Goal: Transaction & Acquisition: Purchase product/service

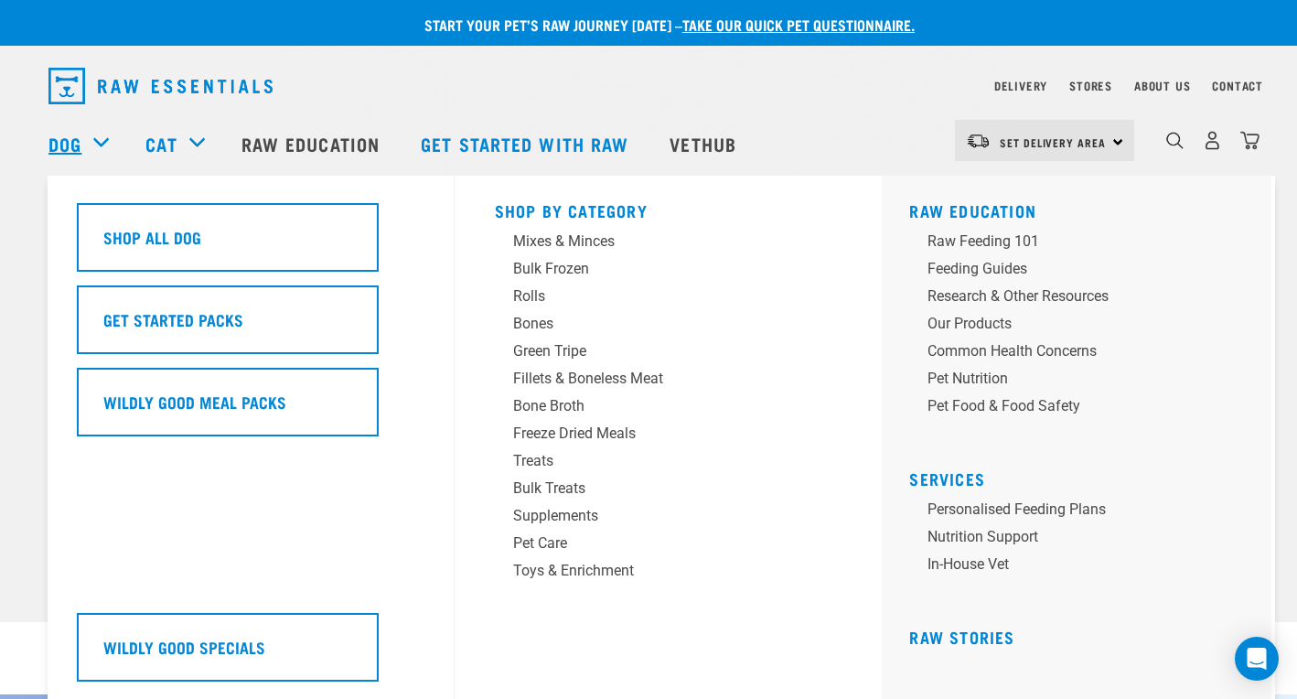
click at [59, 134] on link "Dog" at bounding box center [64, 143] width 33 height 27
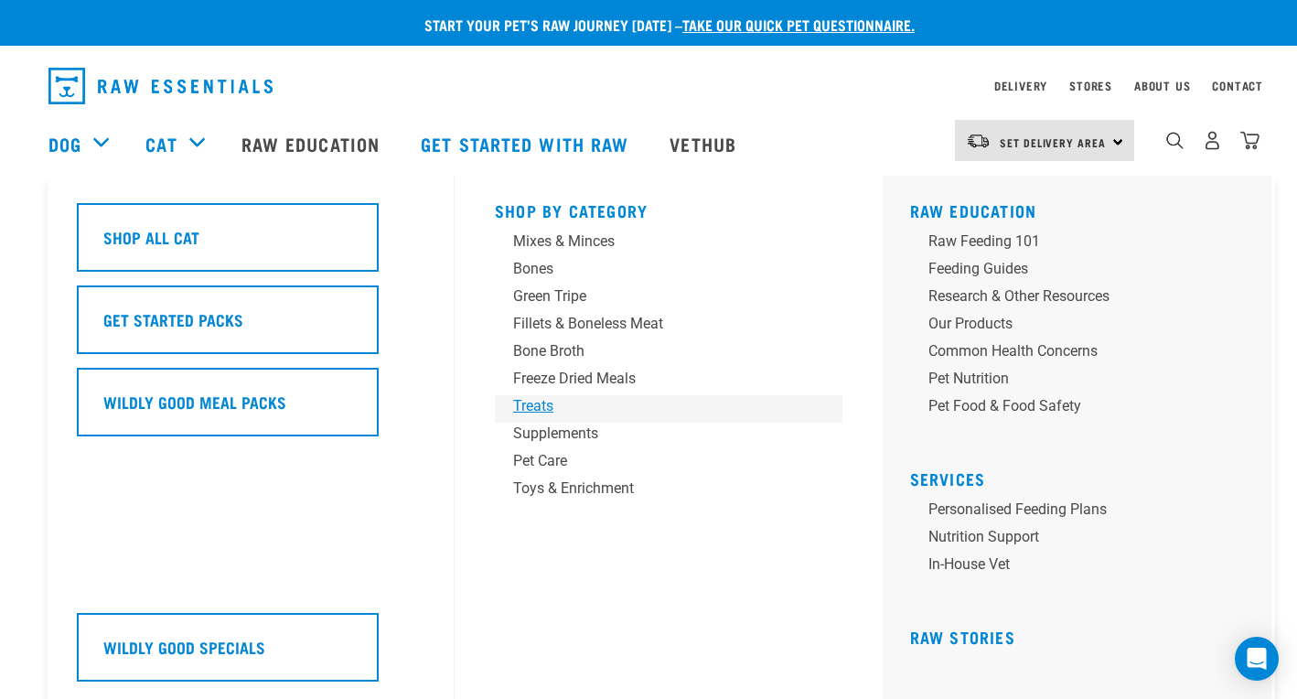
click at [541, 408] on div "Treats" at bounding box center [655, 406] width 285 height 22
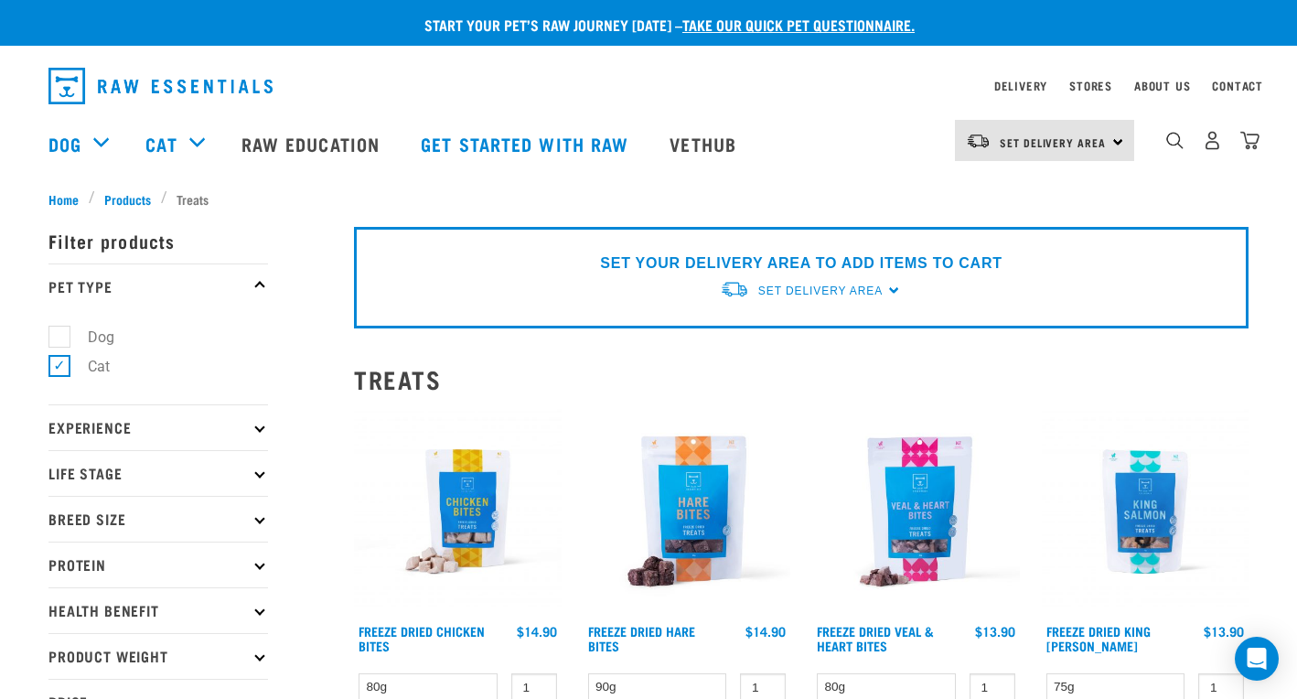
click at [62, 332] on label "Dog" at bounding box center [90, 337] width 63 height 23
click at [60, 332] on input "Dog" at bounding box center [54, 333] width 12 height 12
checkbox input "true"
click at [59, 374] on label "Cat" at bounding box center [88, 366] width 59 height 23
click at [57, 370] on input "Cat" at bounding box center [54, 364] width 12 height 12
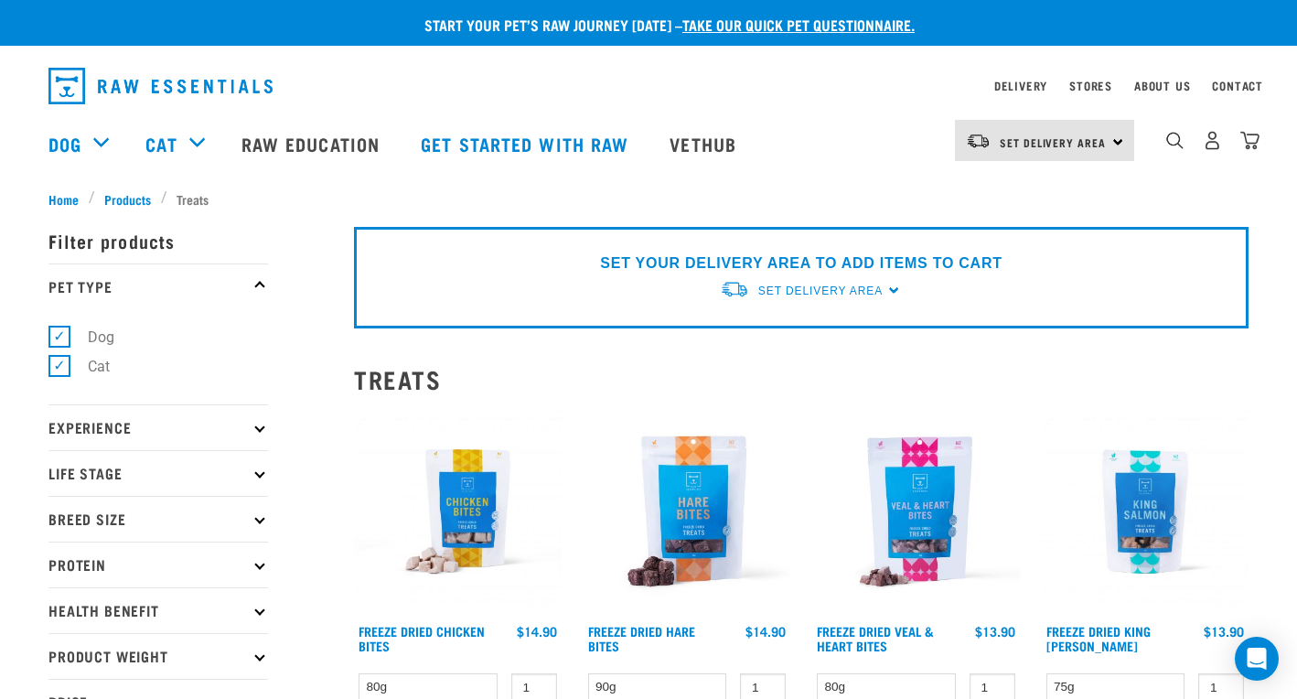
checkbox input "false"
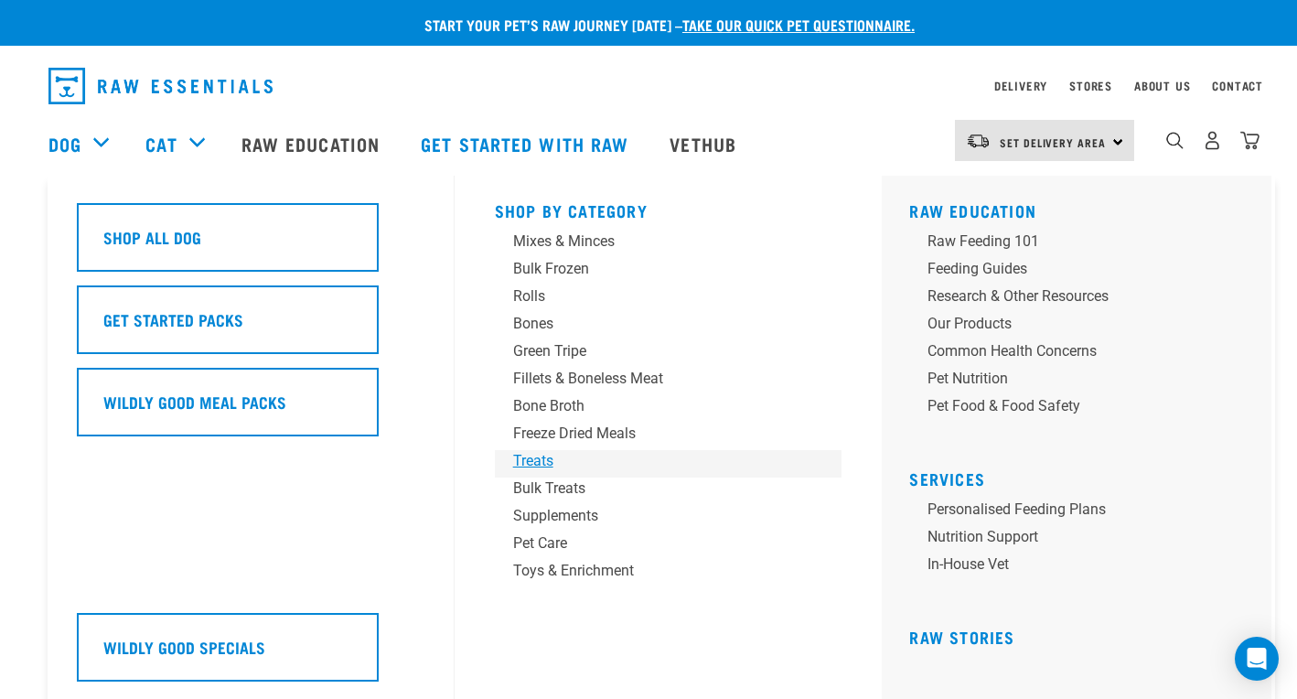
click at [547, 463] on div "Treats" at bounding box center [655, 461] width 285 height 22
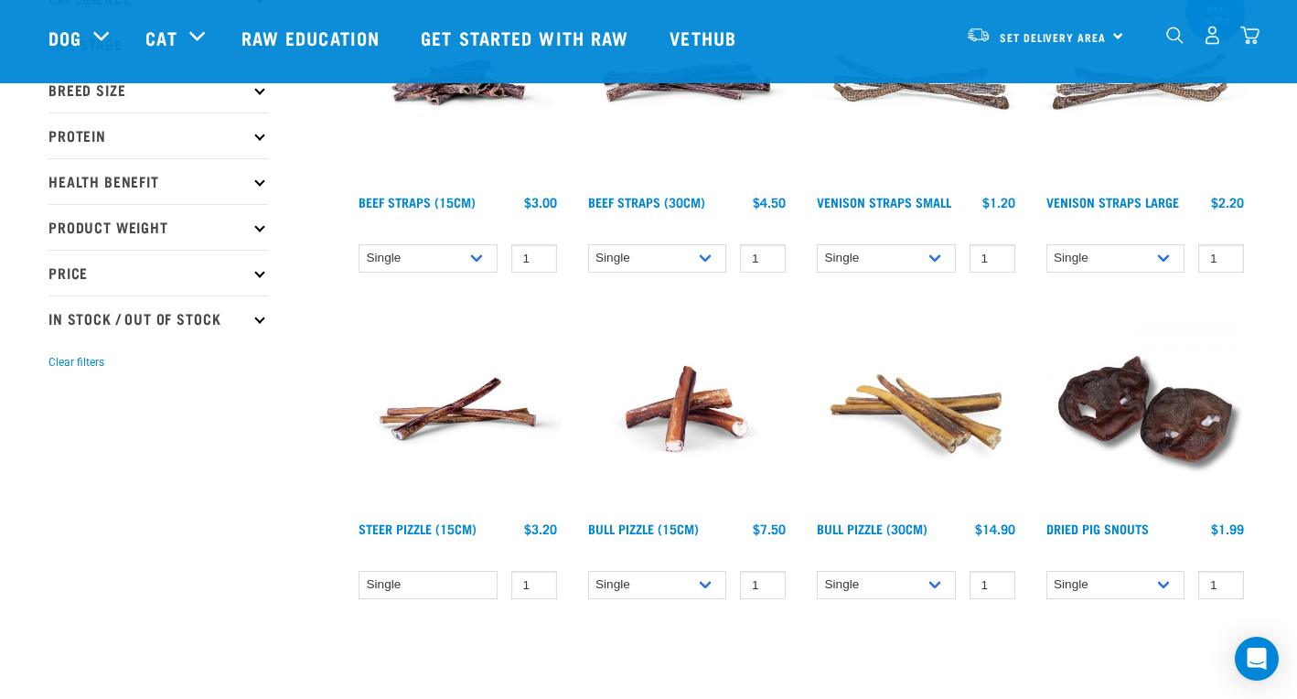
scroll to position [297, 0]
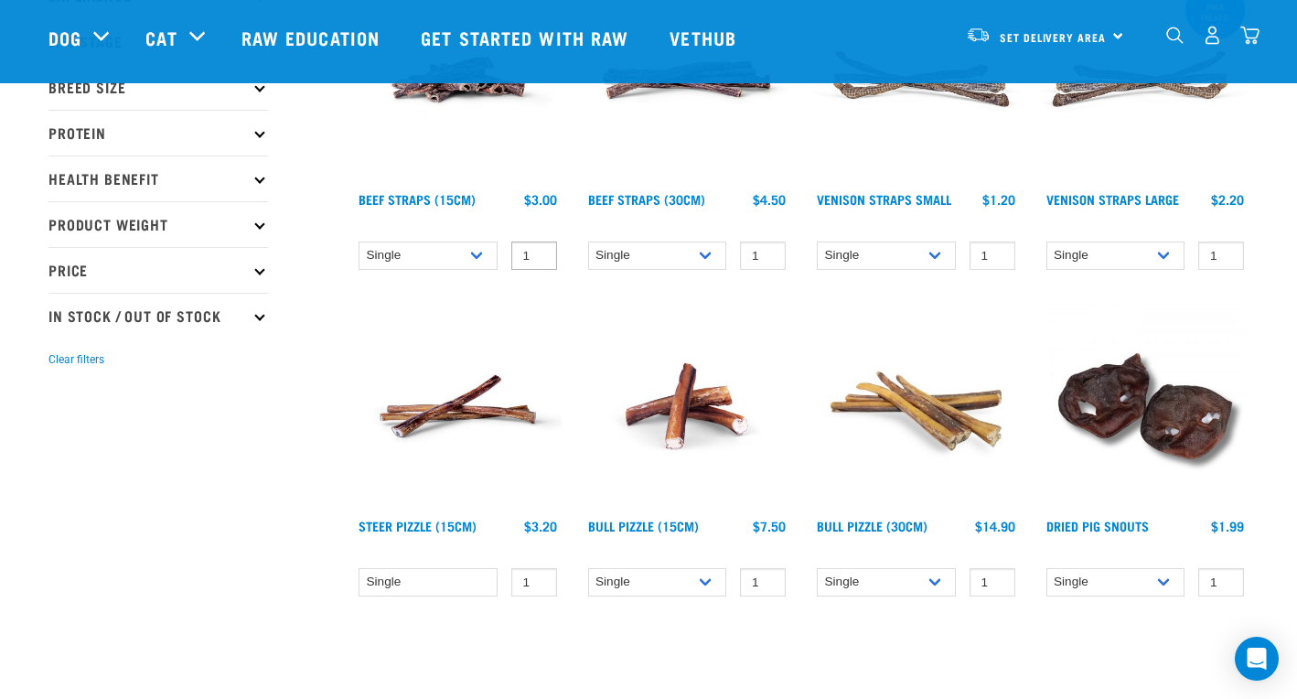
type input "0"
click at [537, 262] on input "0" at bounding box center [534, 255] width 46 height 28
select select "251919"
click at [542, 260] on input "-1" at bounding box center [534, 255] width 46 height 28
click at [542, 260] on input "-2" at bounding box center [534, 255] width 46 height 28
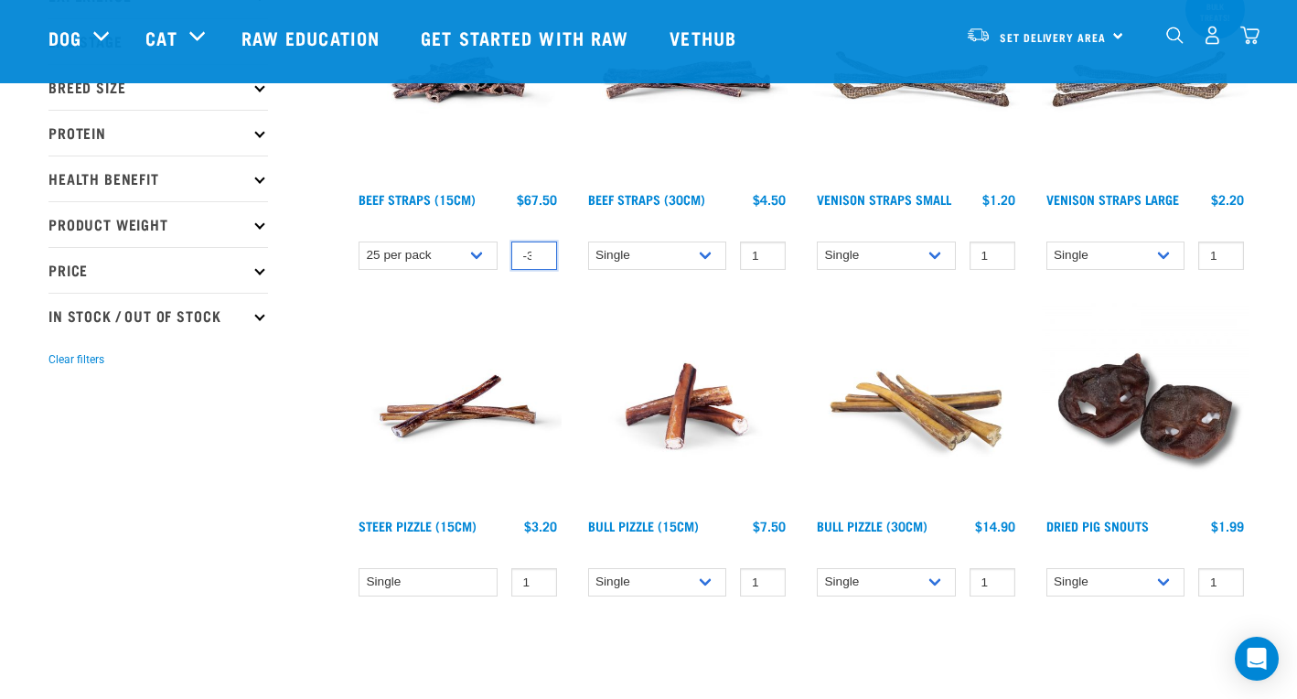
click at [536, 261] on input "-3" at bounding box center [534, 255] width 46 height 28
click at [536, 261] on input "-4" at bounding box center [534, 255] width 46 height 28
click at [537, 262] on input "-5" at bounding box center [534, 255] width 46 height 28
click at [543, 251] on input "-4" at bounding box center [534, 255] width 46 height 28
type input "-3"
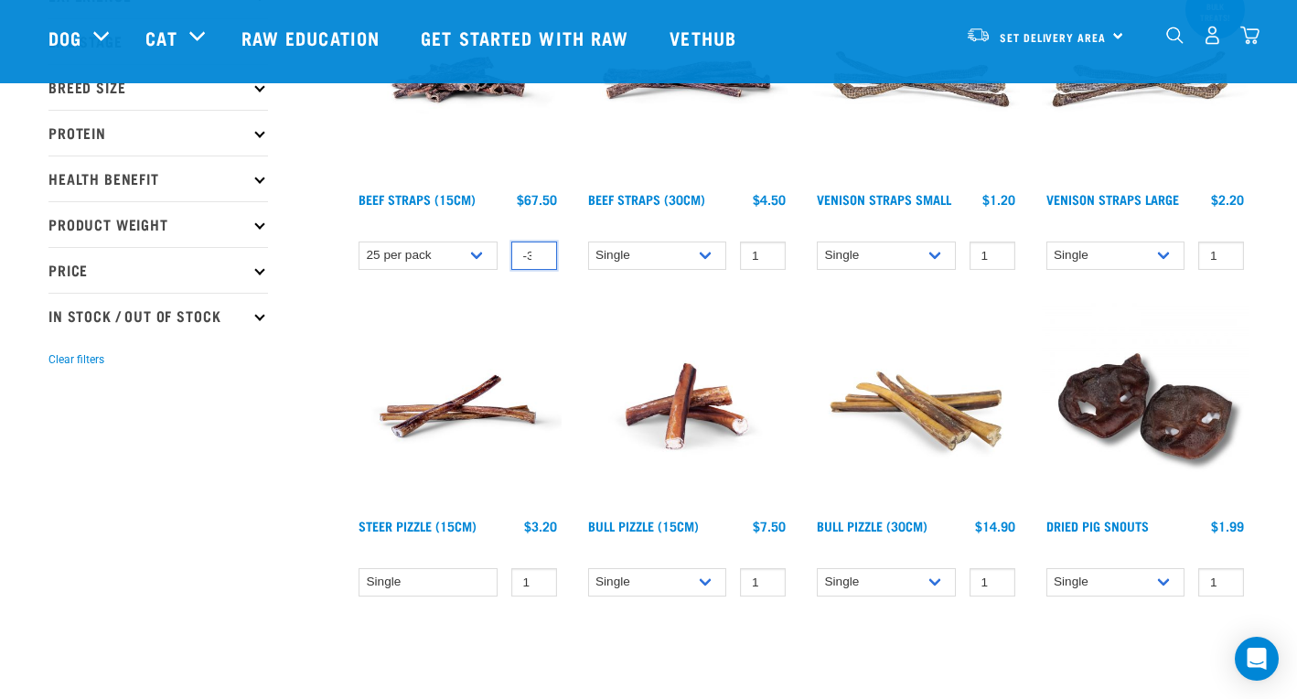
drag, startPoint x: 543, startPoint y: 251, endPoint x: 533, endPoint y: 245, distance: 11.5
click at [532, 243] on input "-3" at bounding box center [534, 255] width 46 height 28
click at [550, 259] on input "-3" at bounding box center [534, 255] width 46 height 28
type input "2"
click at [465, 197] on link "Beef Straps (15cm)" at bounding box center [417, 199] width 117 height 6
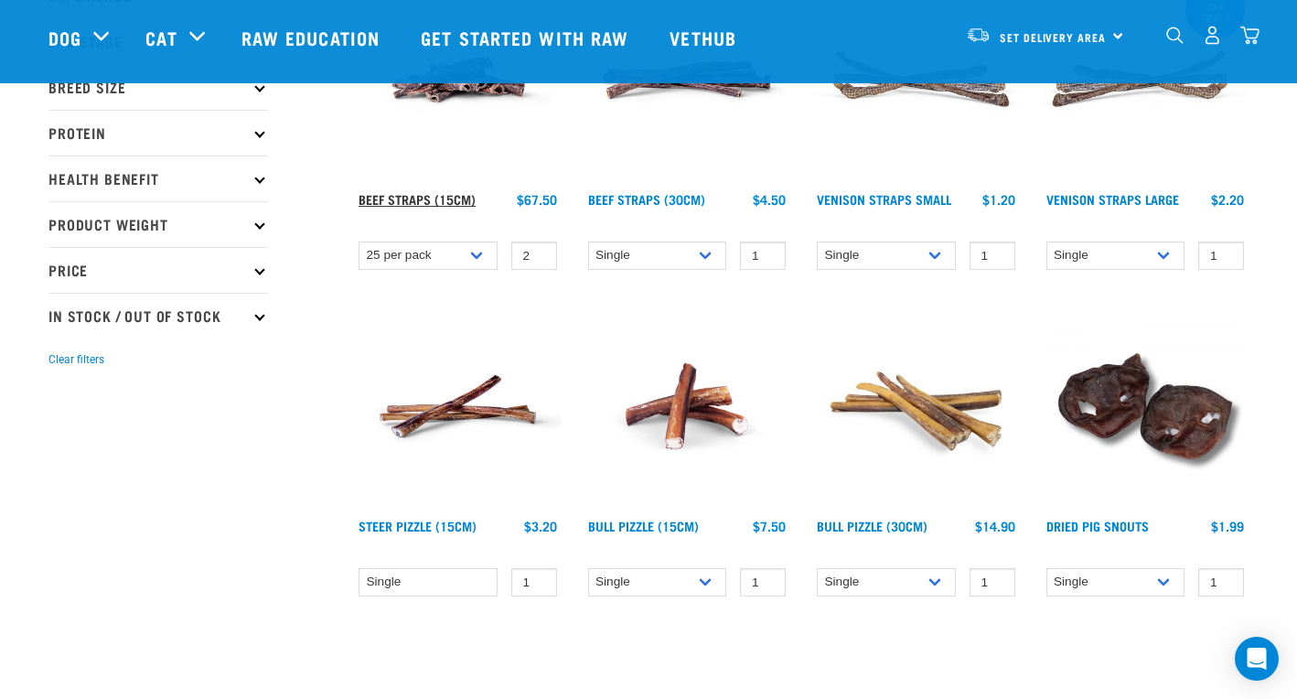
click at [465, 197] on link "Beef Straps (15cm)" at bounding box center [417, 199] width 117 height 6
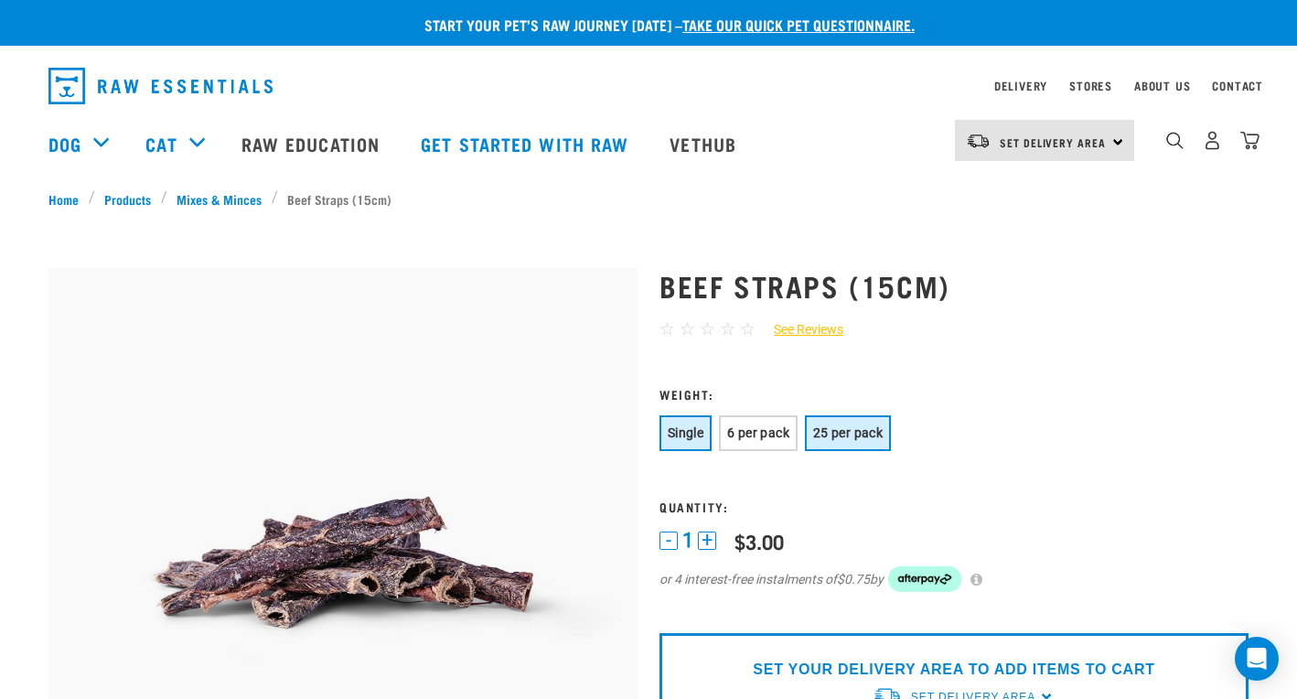
click at [849, 432] on span "25 per pack" at bounding box center [848, 432] width 70 height 15
click at [707, 544] on button "+" at bounding box center [707, 540] width 18 height 18
click at [939, 571] on img at bounding box center [932, 579] width 73 height 26
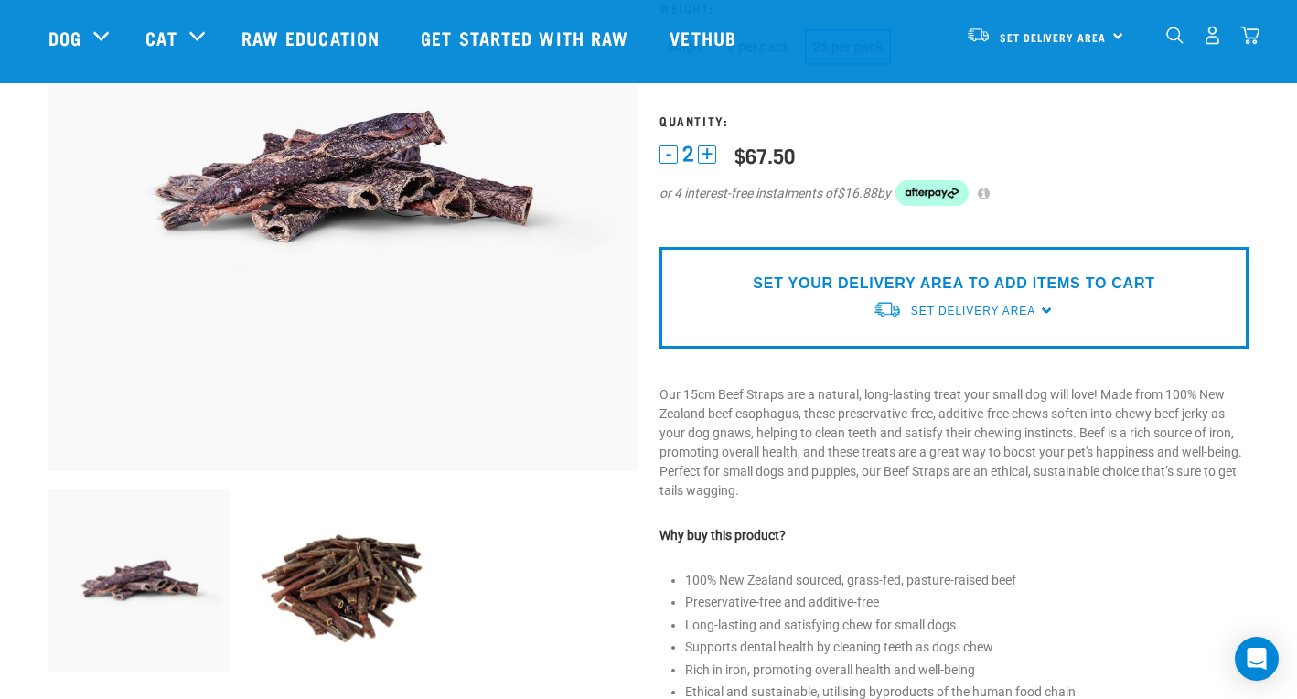
scroll to position [256, 0]
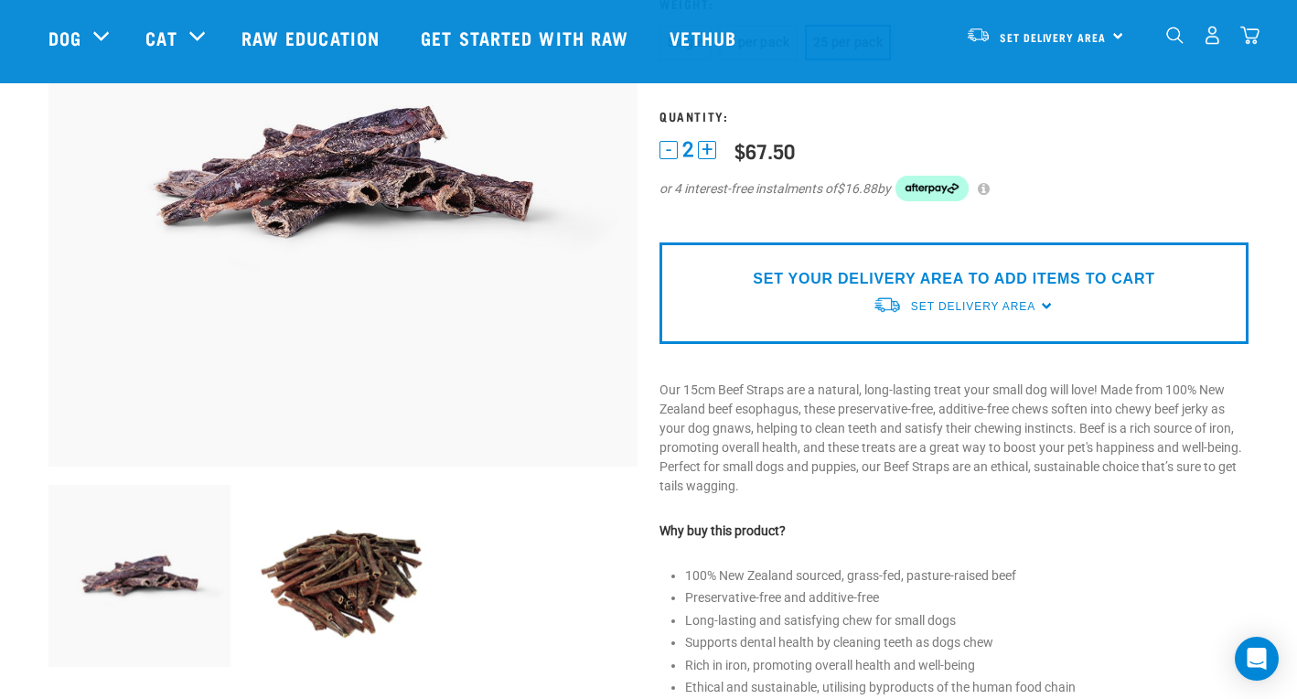
click at [819, 315] on div "SET YOUR DELIVERY AREA TO ADD ITEMS TO CART Set Delivery Area North Island Sout…" at bounding box center [954, 293] width 589 height 102
click at [1011, 302] on span "Set Delivery Area" at bounding box center [973, 306] width 124 height 13
click at [955, 351] on link "[GEOGRAPHIC_DATA]" at bounding box center [964, 349] width 182 height 30
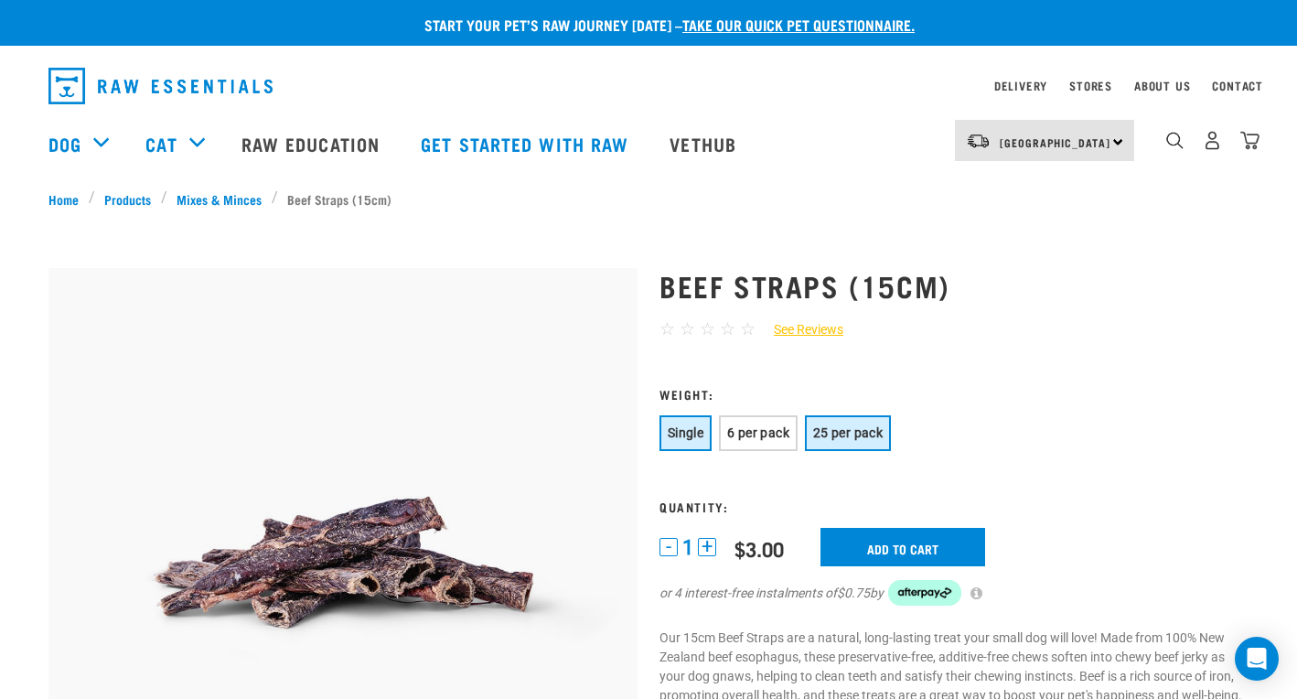
click at [872, 423] on button "25 per pack" at bounding box center [848, 433] width 86 height 36
click at [711, 548] on button "+" at bounding box center [707, 547] width 18 height 18
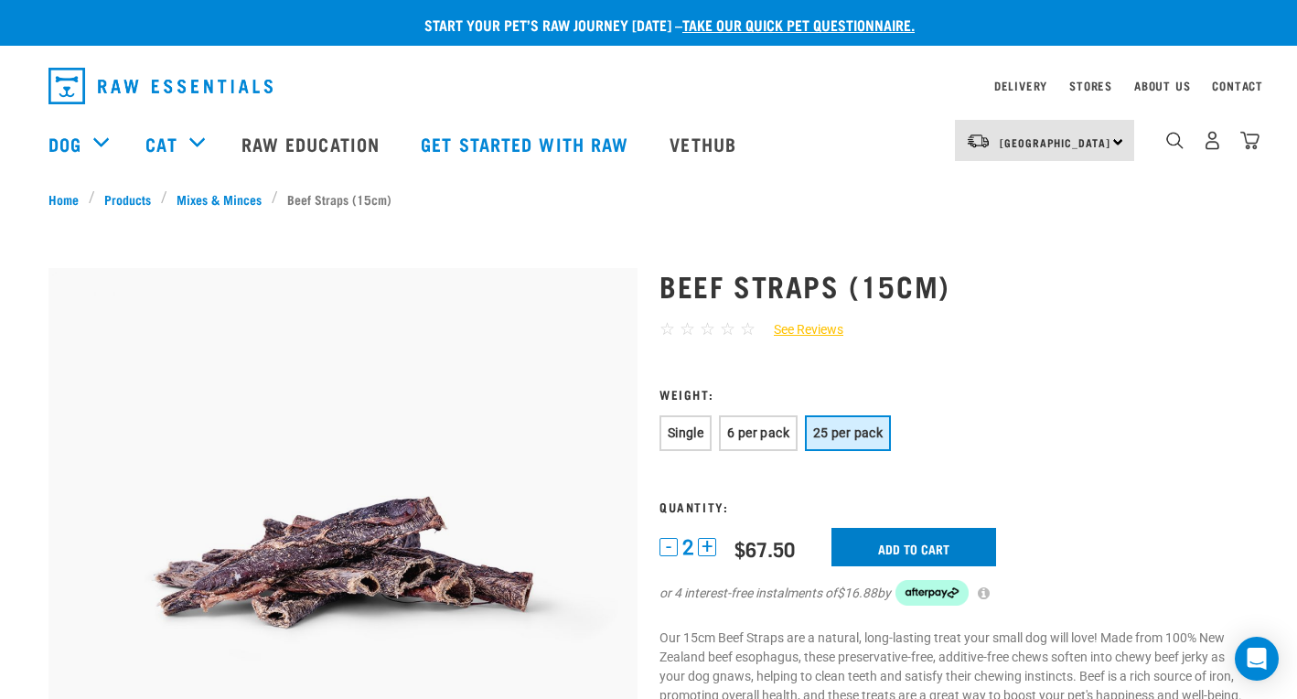
click at [898, 542] on input "Add to cart" at bounding box center [914, 547] width 165 height 38
click at [1253, 144] on img "dropdown navigation" at bounding box center [1249, 140] width 19 height 19
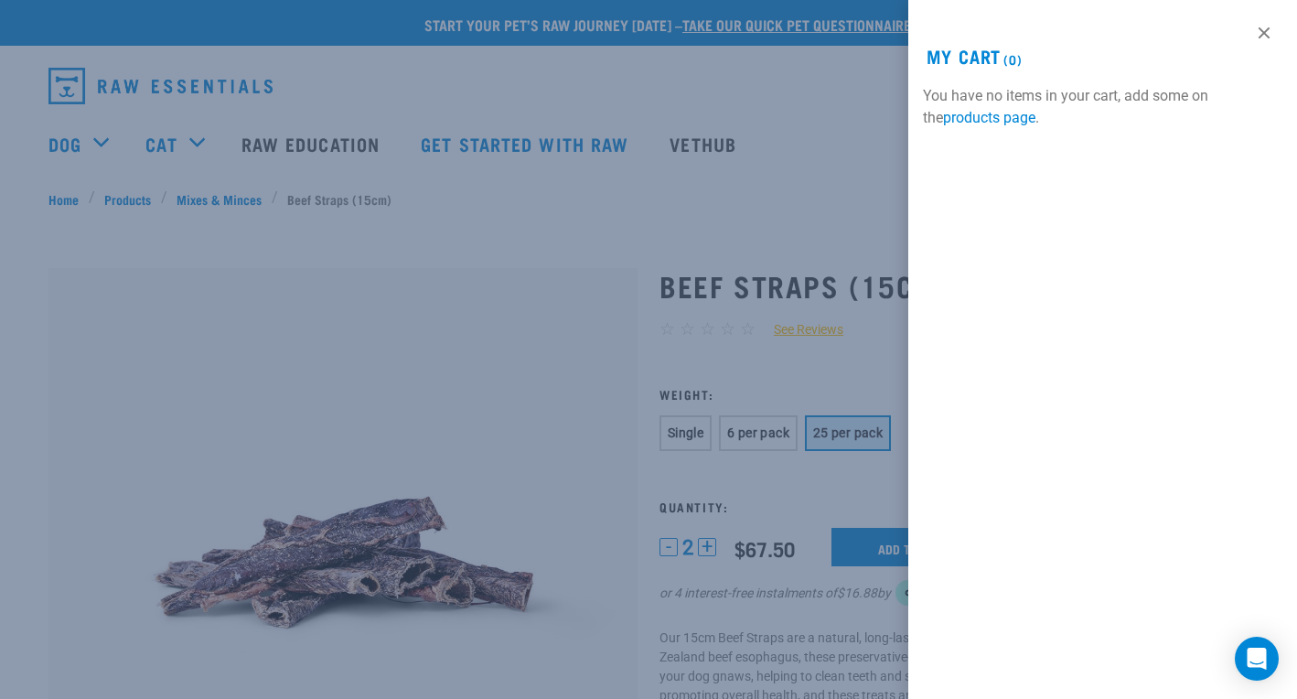
click at [1132, 203] on div "View past orders / re-order My Cart (0) You have no items in your cart, add som…" at bounding box center [1102, 349] width 389 height 699
click at [864, 549] on div at bounding box center [648, 349] width 1297 height 699
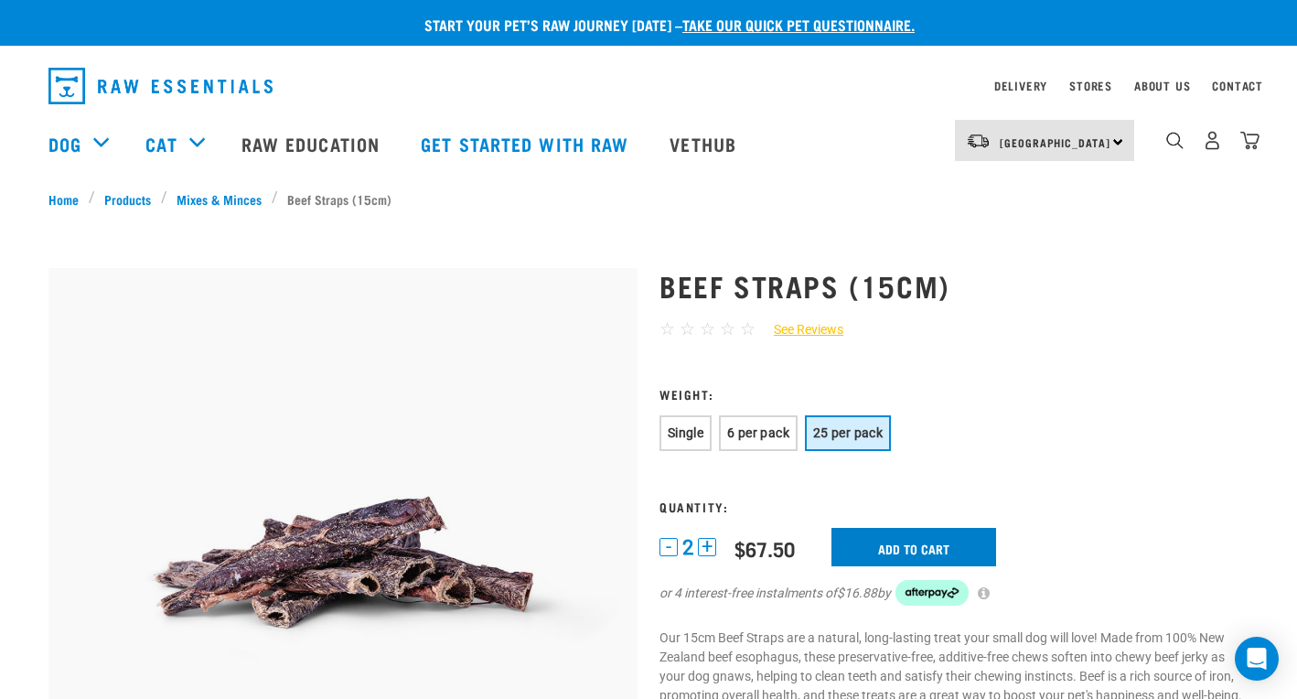
click at [864, 549] on input "Add to cart" at bounding box center [914, 547] width 165 height 38
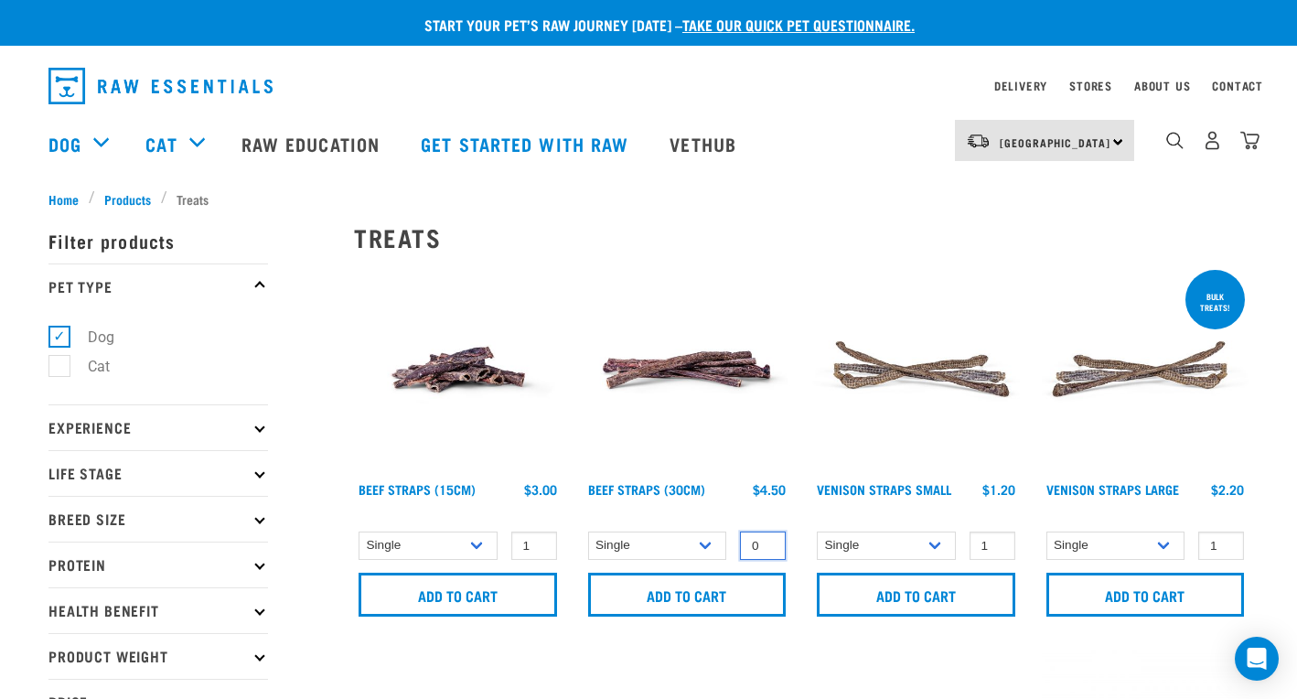
click at [765, 548] on input "0" at bounding box center [763, 545] width 46 height 28
type input "-1"
click at [768, 551] on input "-1" at bounding box center [763, 545] width 46 height 28
select select "251920"
click at [766, 549] on input "-2" at bounding box center [763, 545] width 46 height 28
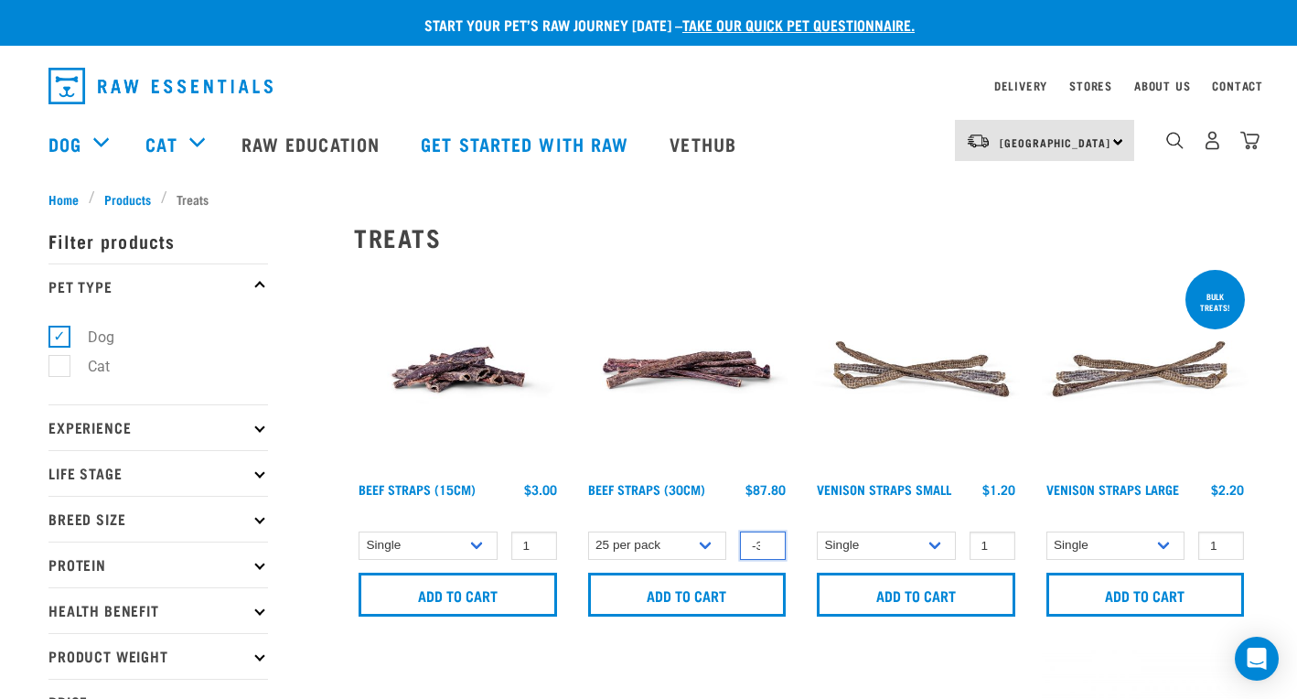
click at [766, 549] on input "-3" at bounding box center [763, 545] width 46 height 28
type input "-2"
click at [765, 540] on input "-2" at bounding box center [763, 545] width 46 height 28
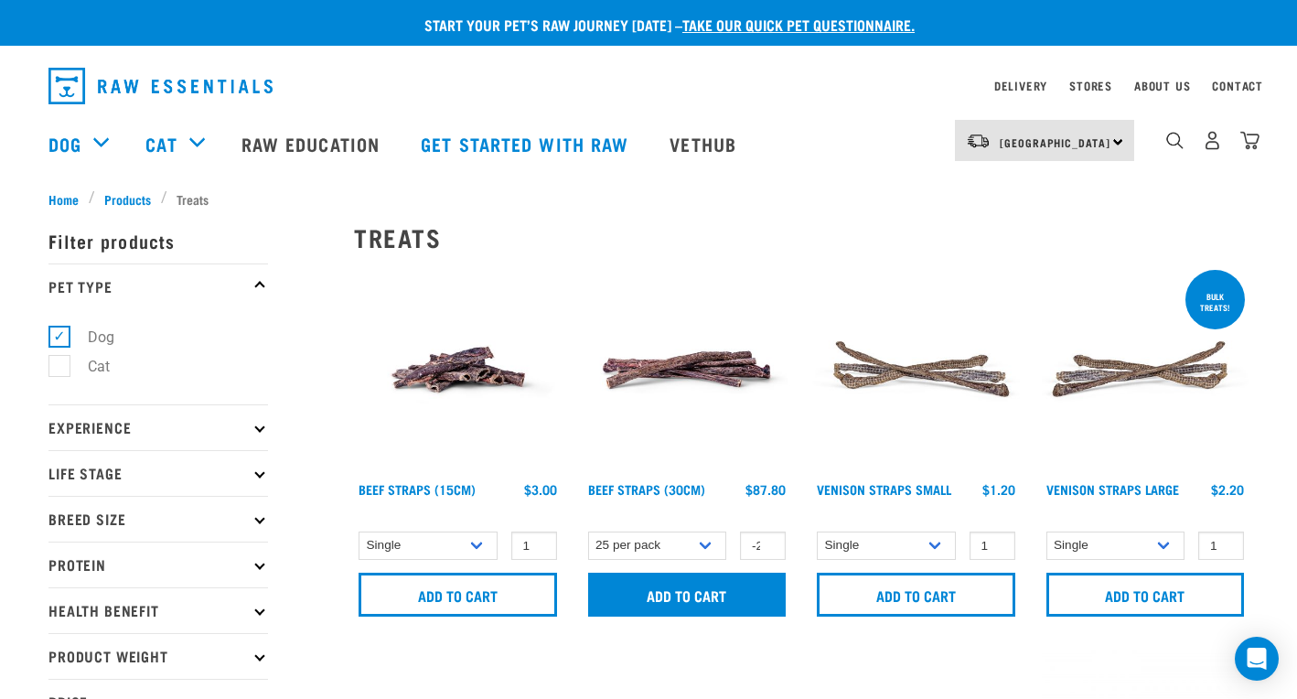
click at [721, 590] on input "Add to cart" at bounding box center [687, 595] width 199 height 44
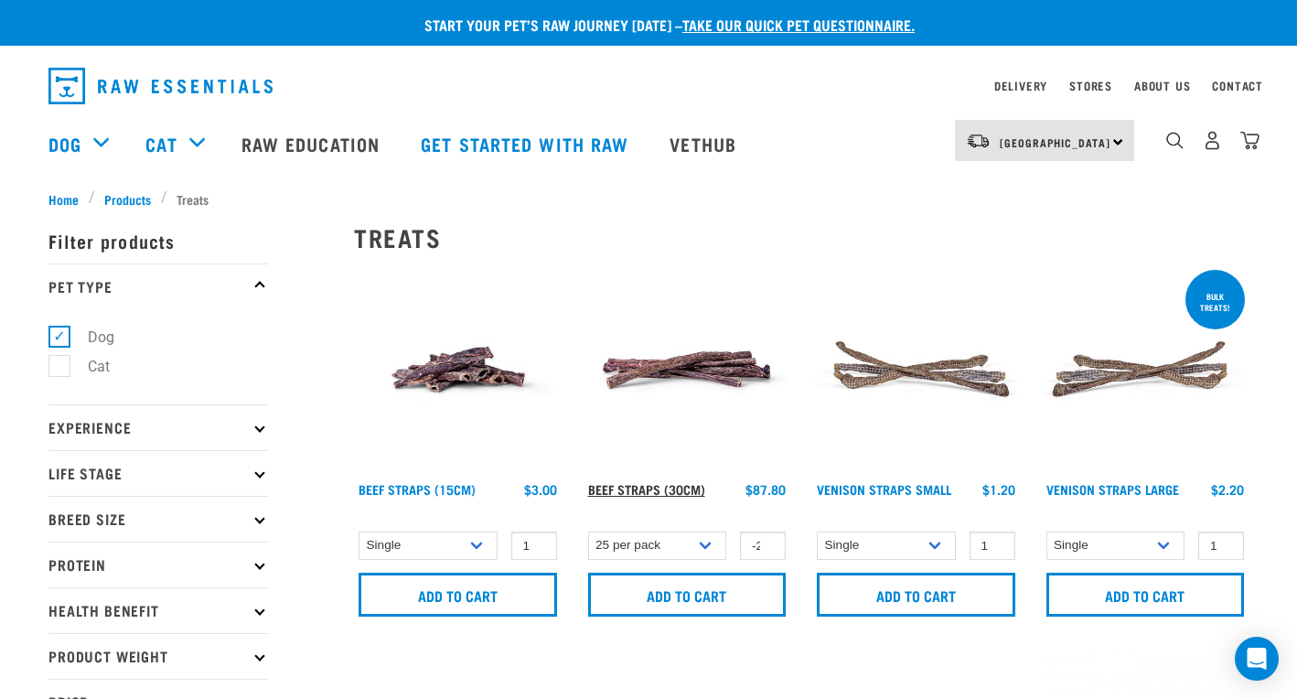
click at [670, 490] on link "Beef Straps (30cm)" at bounding box center [646, 489] width 117 height 6
click at [670, 488] on link "Beef Straps (30cm)" at bounding box center [646, 489] width 117 height 6
click at [668, 486] on link "Beef Straps (30cm)" at bounding box center [646, 489] width 117 height 6
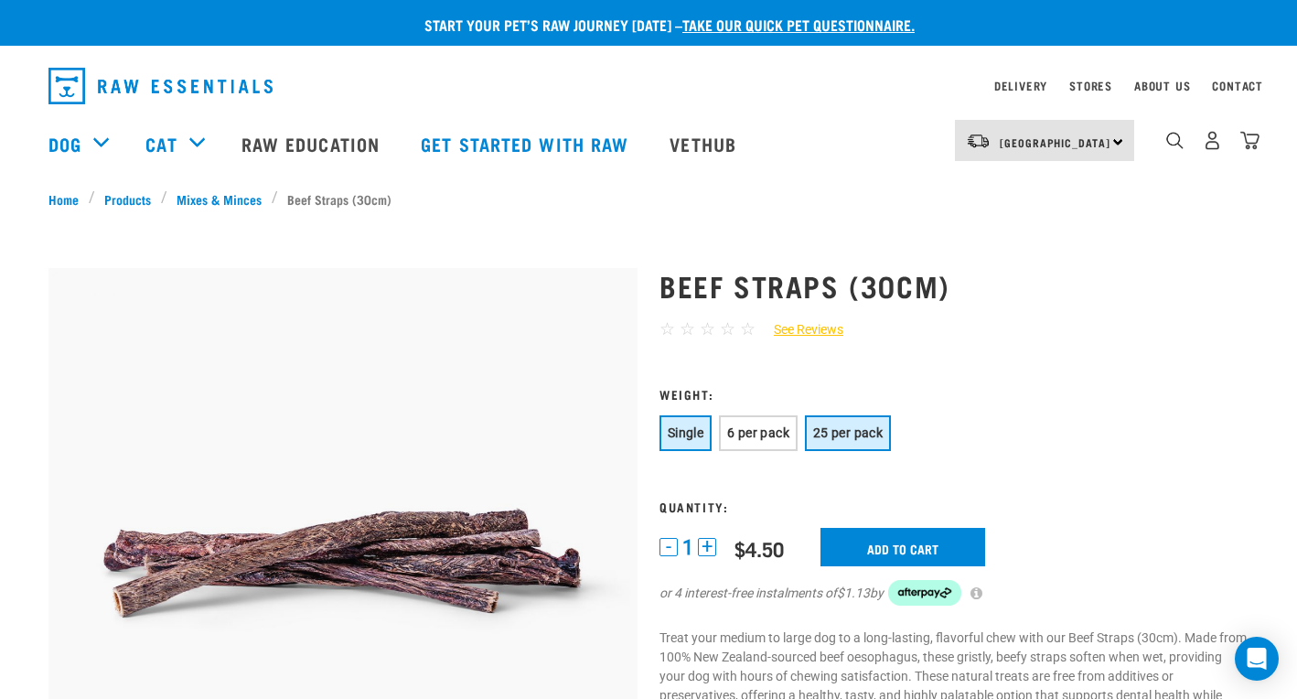
click at [844, 431] on span "25 per pack" at bounding box center [848, 432] width 70 height 15
click at [706, 549] on button "+" at bounding box center [707, 547] width 18 height 18
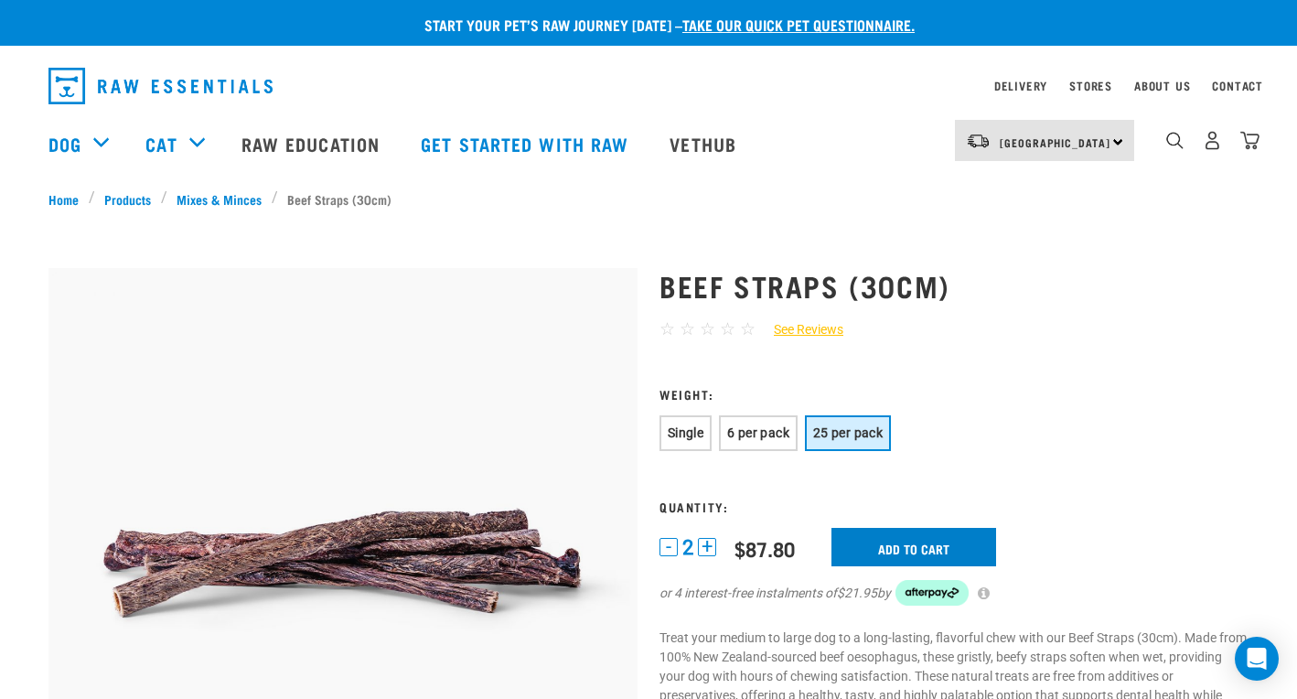
click at [907, 546] on input "Add to cart" at bounding box center [914, 547] width 165 height 38
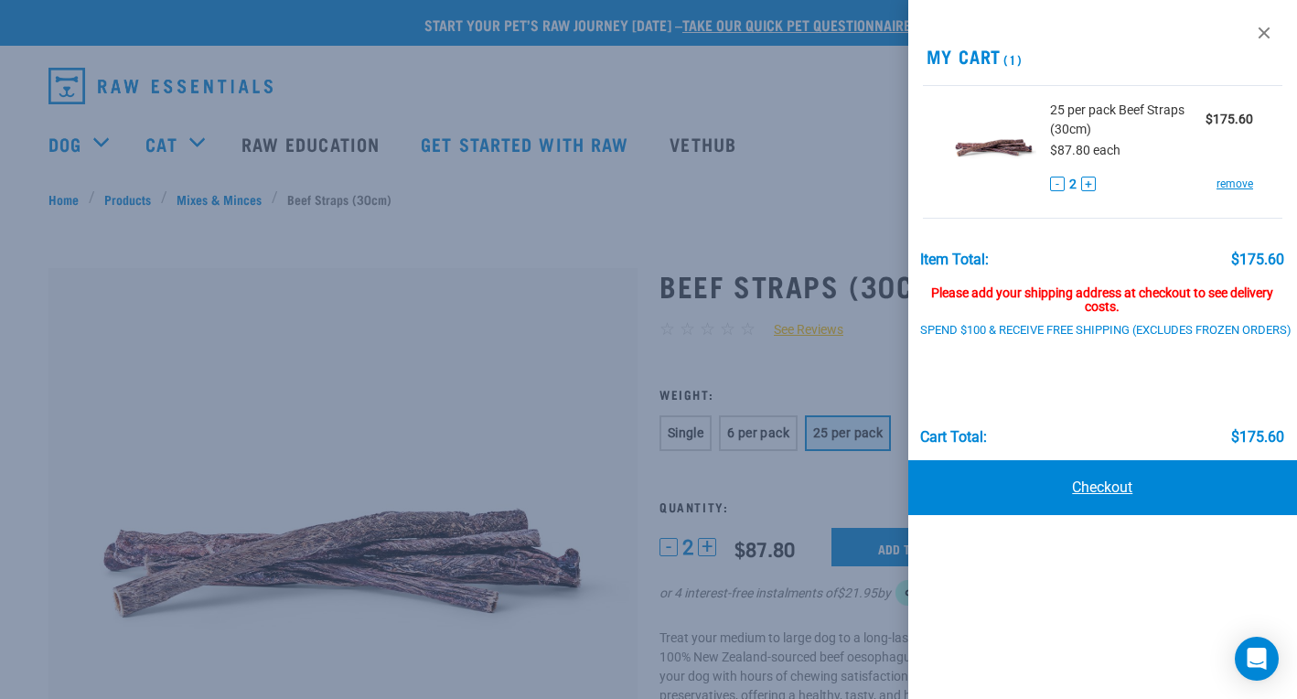
click at [1098, 485] on link "Checkout" at bounding box center [1102, 487] width 389 height 55
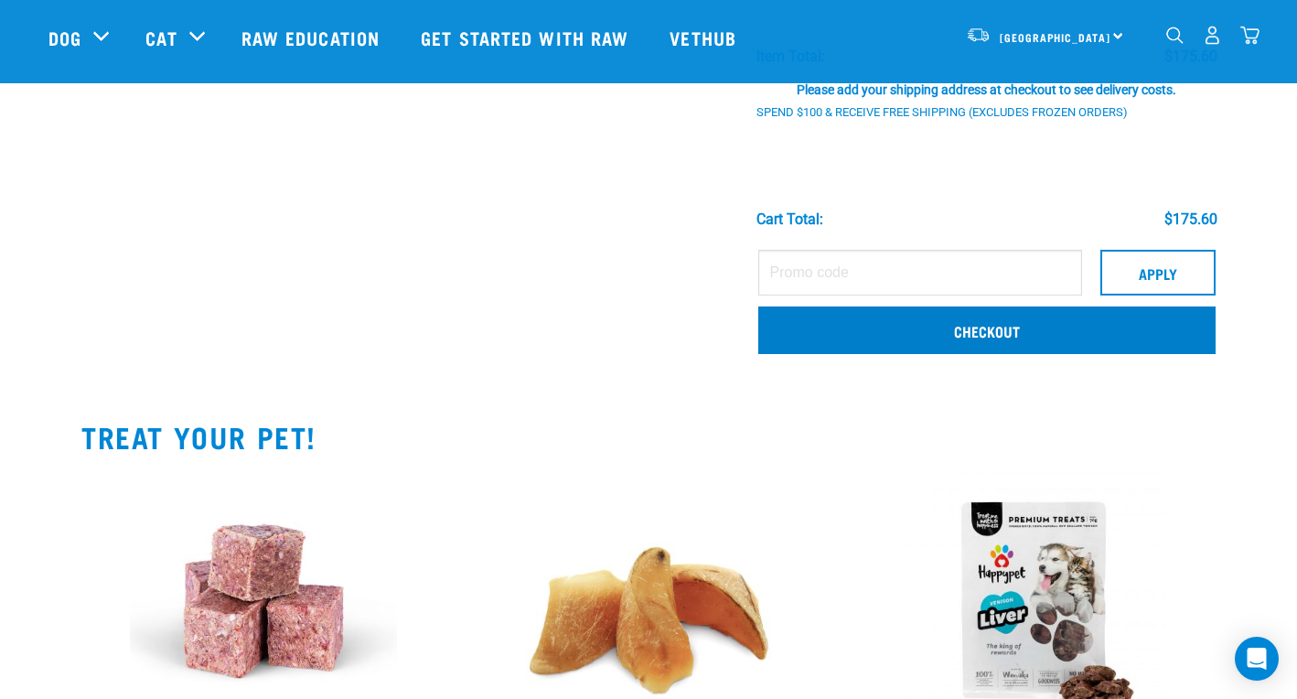
scroll to position [271, 0]
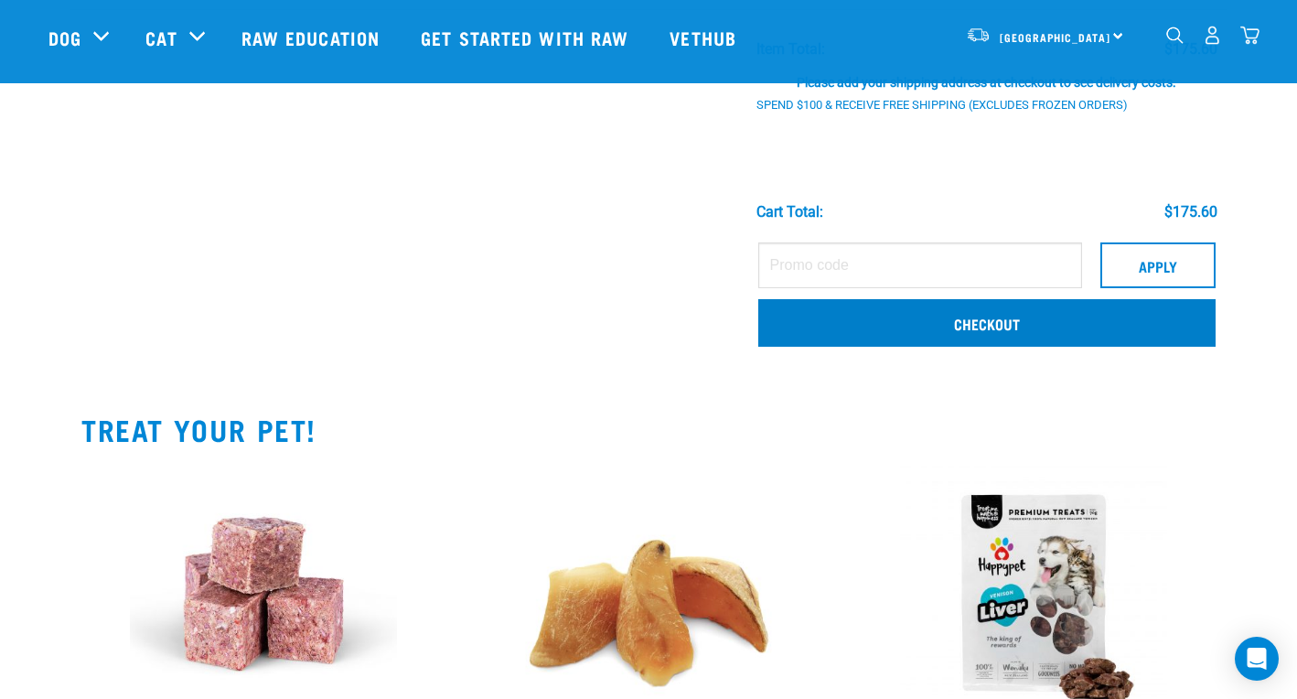
click at [922, 311] on link "Checkout" at bounding box center [986, 323] width 457 height 48
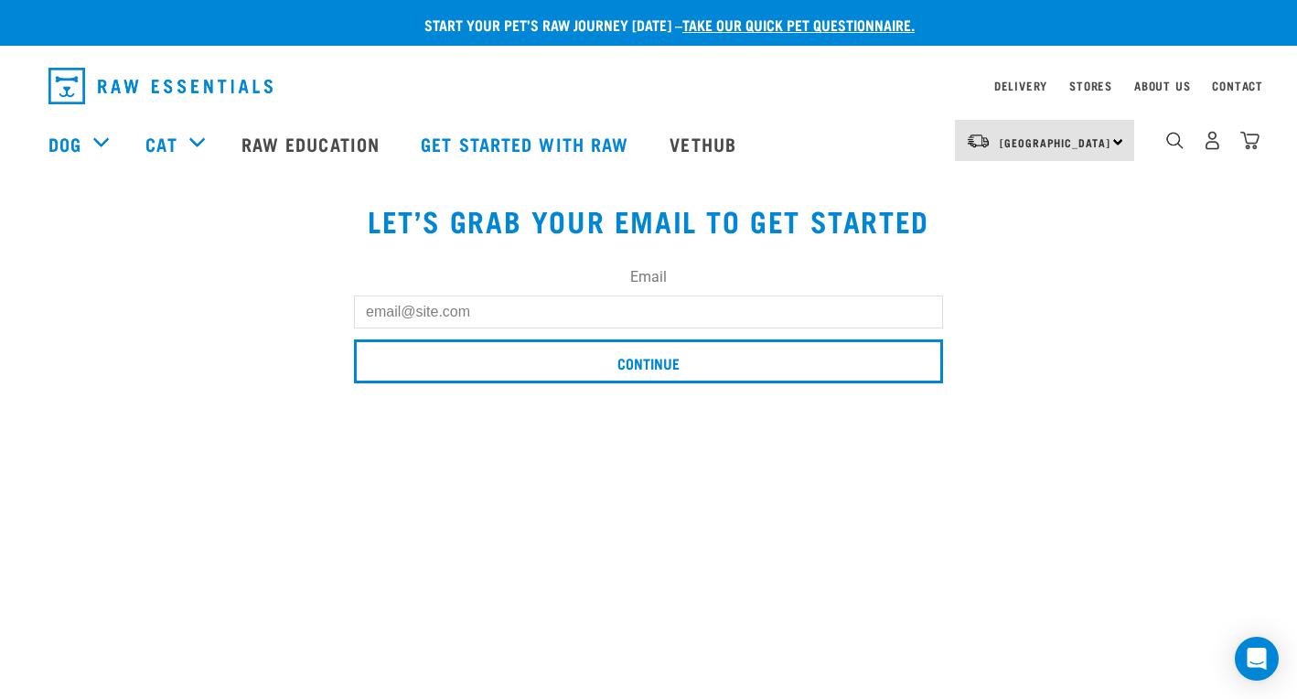
click at [917, 313] on input "Email" at bounding box center [648, 311] width 589 height 33
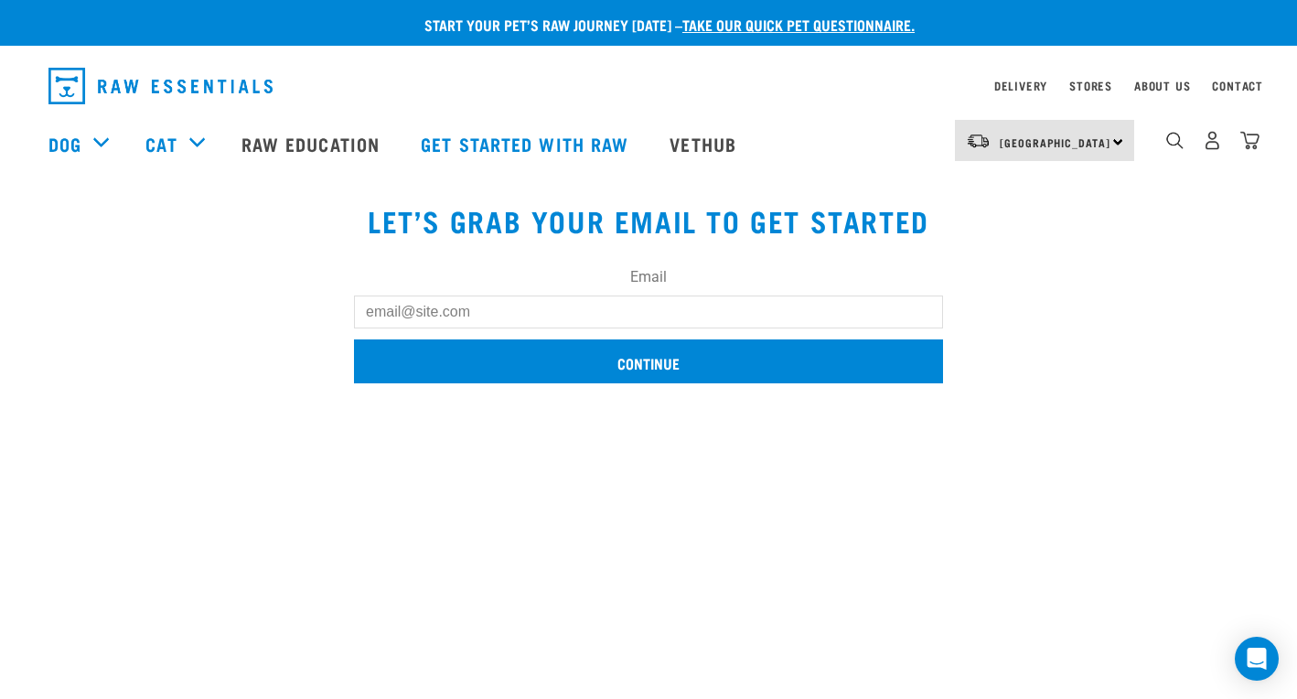
type input "corohodad1965@hotmail.com"
click at [635, 367] on input "Continue" at bounding box center [648, 361] width 589 height 44
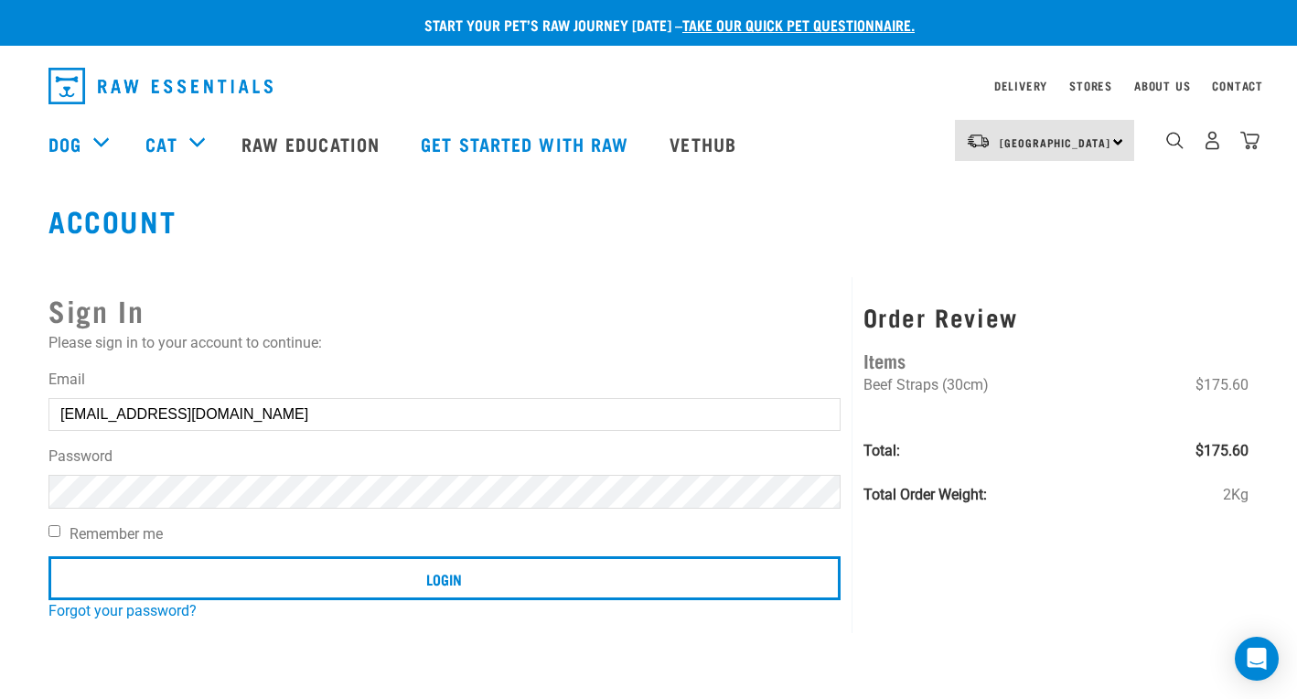
click at [444, 577] on input "Login" at bounding box center [444, 578] width 792 height 44
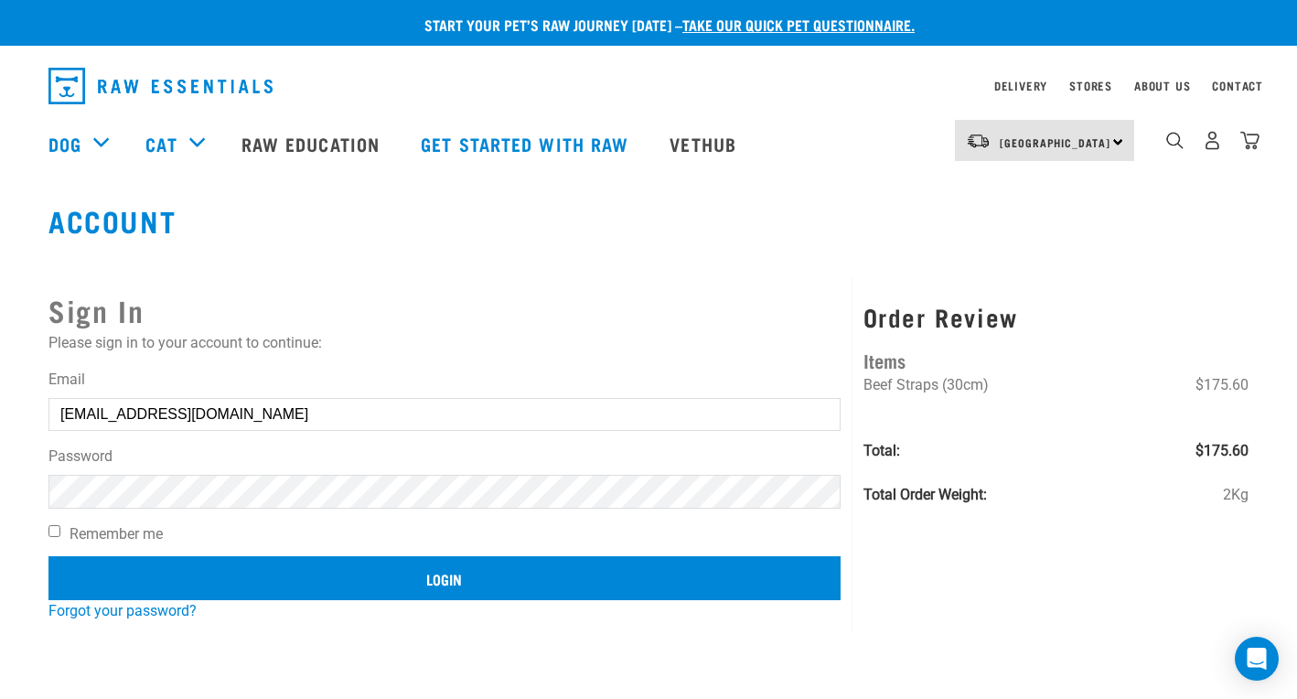
click at [438, 575] on input "Login" at bounding box center [444, 578] width 792 height 44
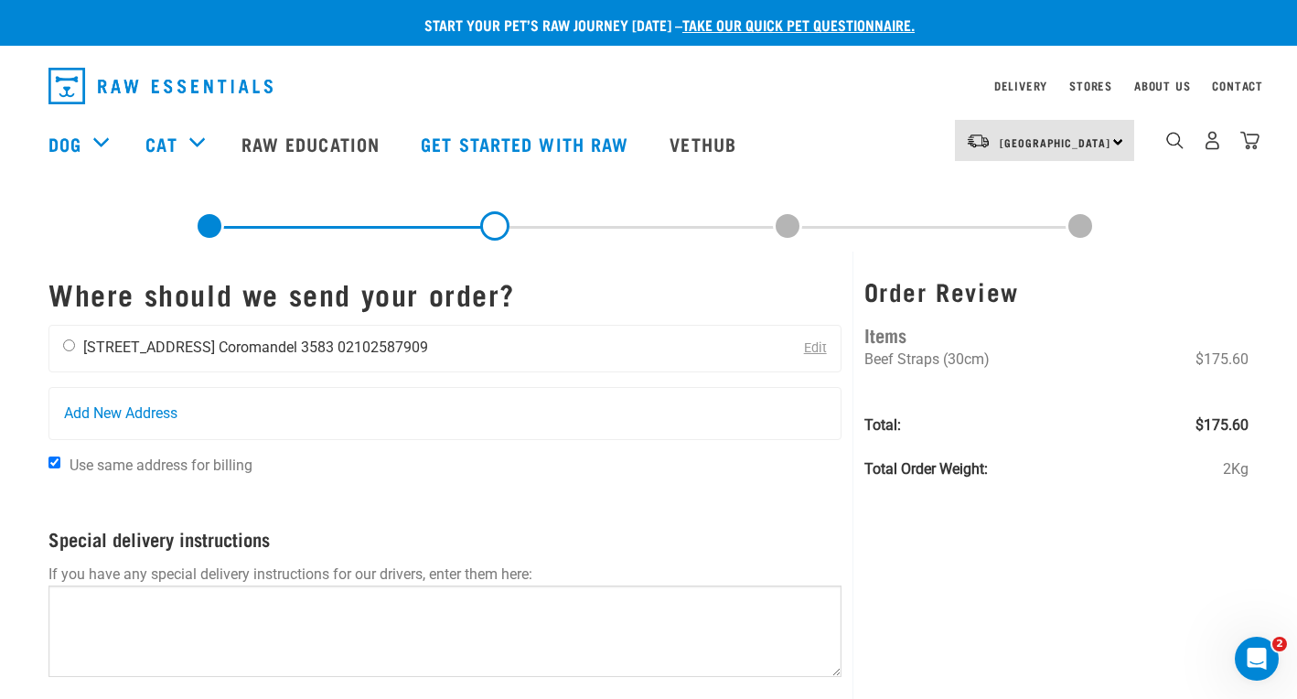
click at [70, 344] on input "radio" at bounding box center [69, 345] width 12 height 12
radio input "true"
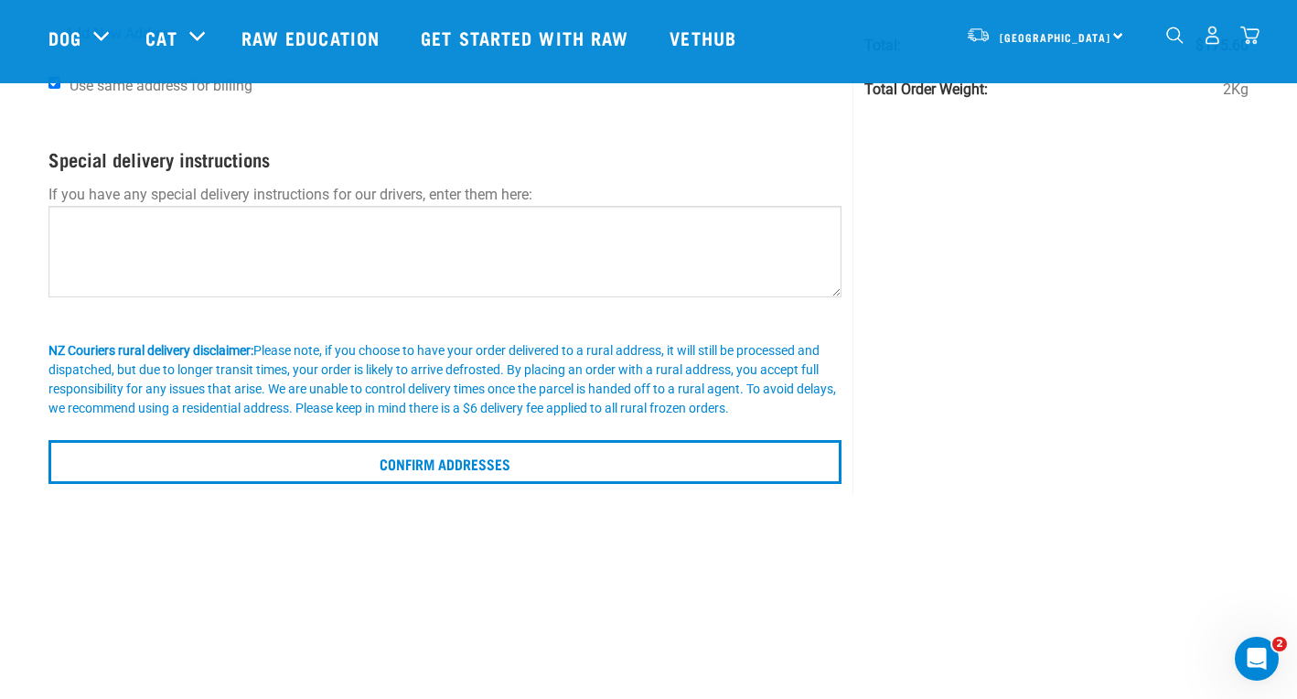
scroll to position [250, 0]
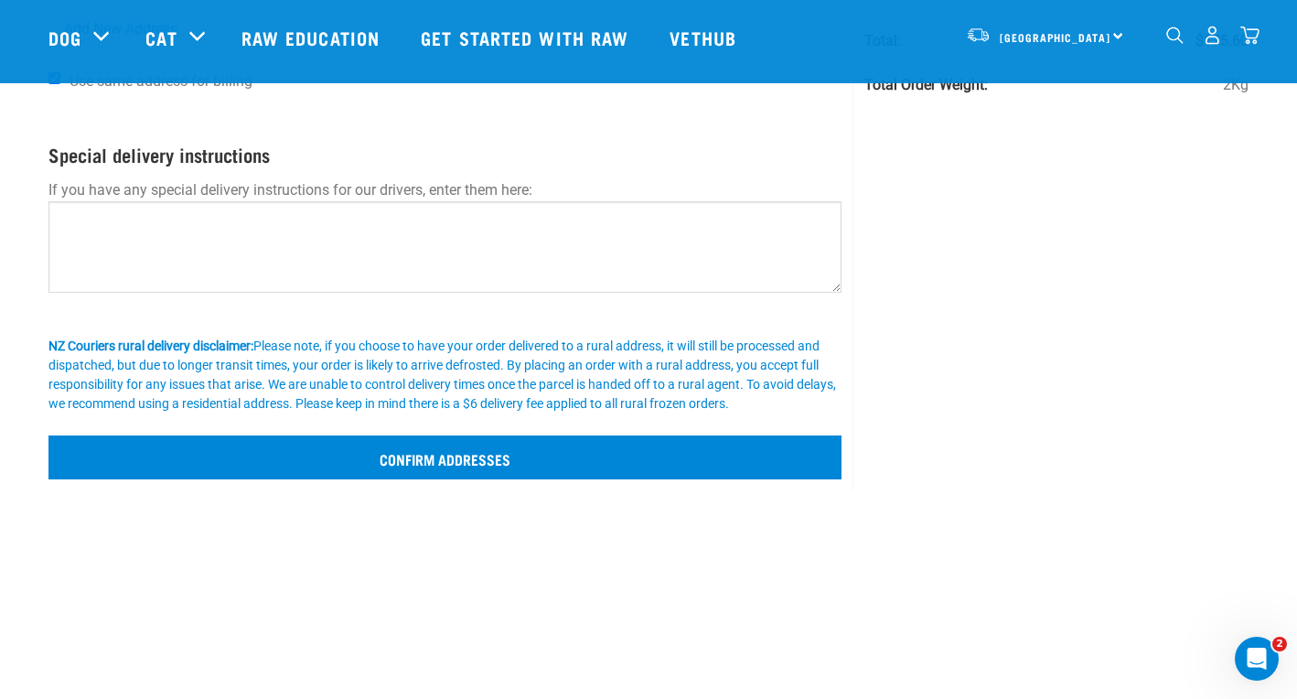
click at [380, 461] on input "Confirm addresses" at bounding box center [444, 457] width 793 height 44
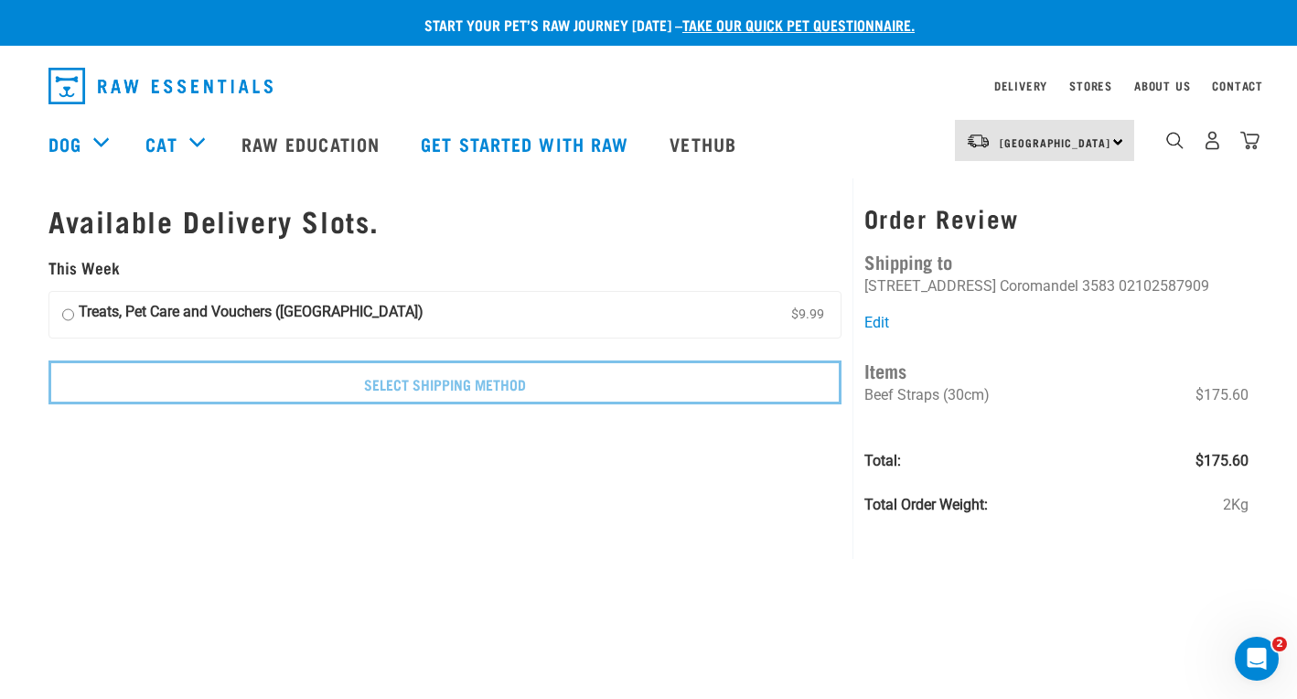
click at [69, 307] on input "Treats, Pet Care and Vouchers (North Island) $9.99" at bounding box center [68, 314] width 12 height 27
radio input "true"
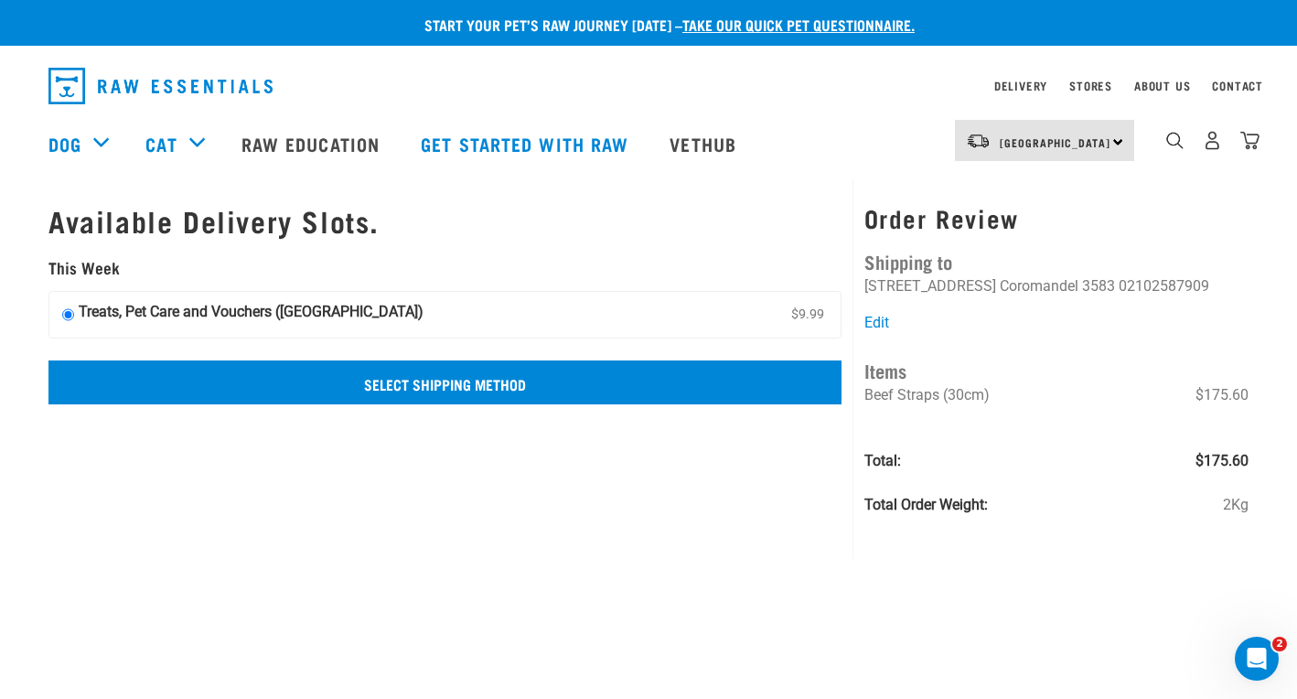
click at [181, 390] on input "Select Shipping Method" at bounding box center [444, 382] width 793 height 44
click at [221, 390] on input "Select Shipping Method" at bounding box center [444, 382] width 793 height 44
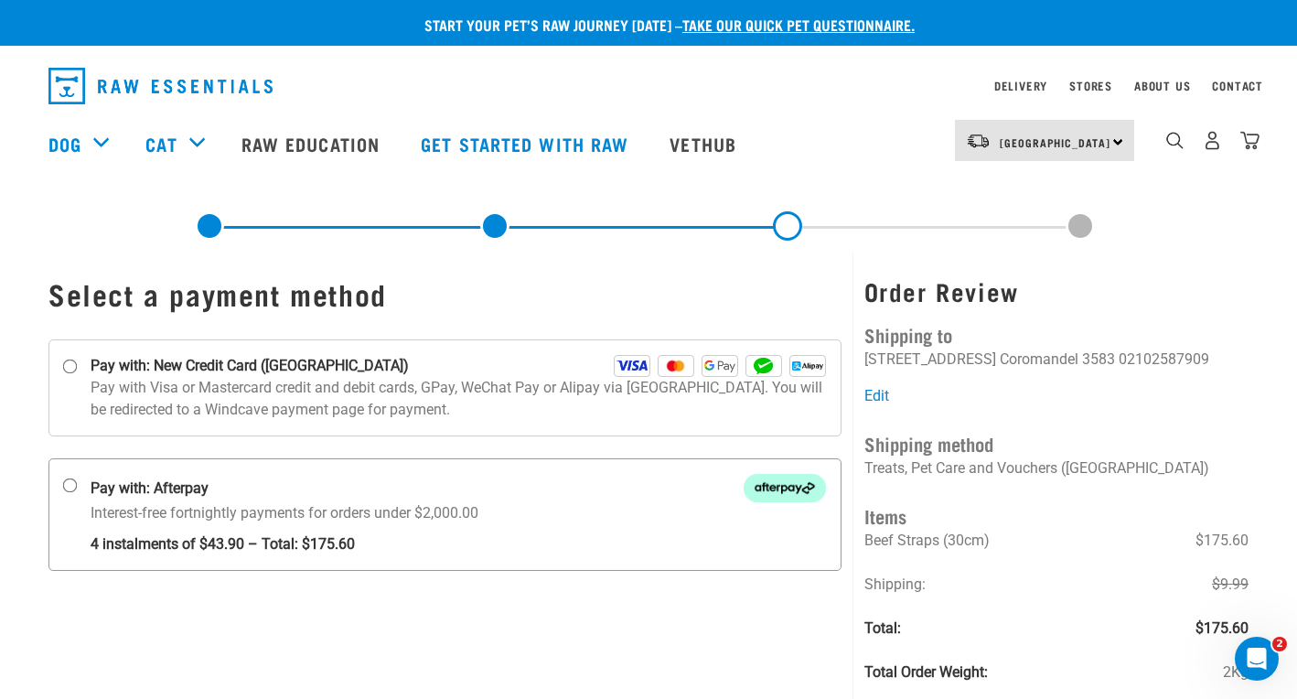
click at [70, 488] on input "Pay with: Afterpay Interest-free fortnightly payments for orders under $2,000.00" at bounding box center [70, 485] width 15 height 15
radio input "true"
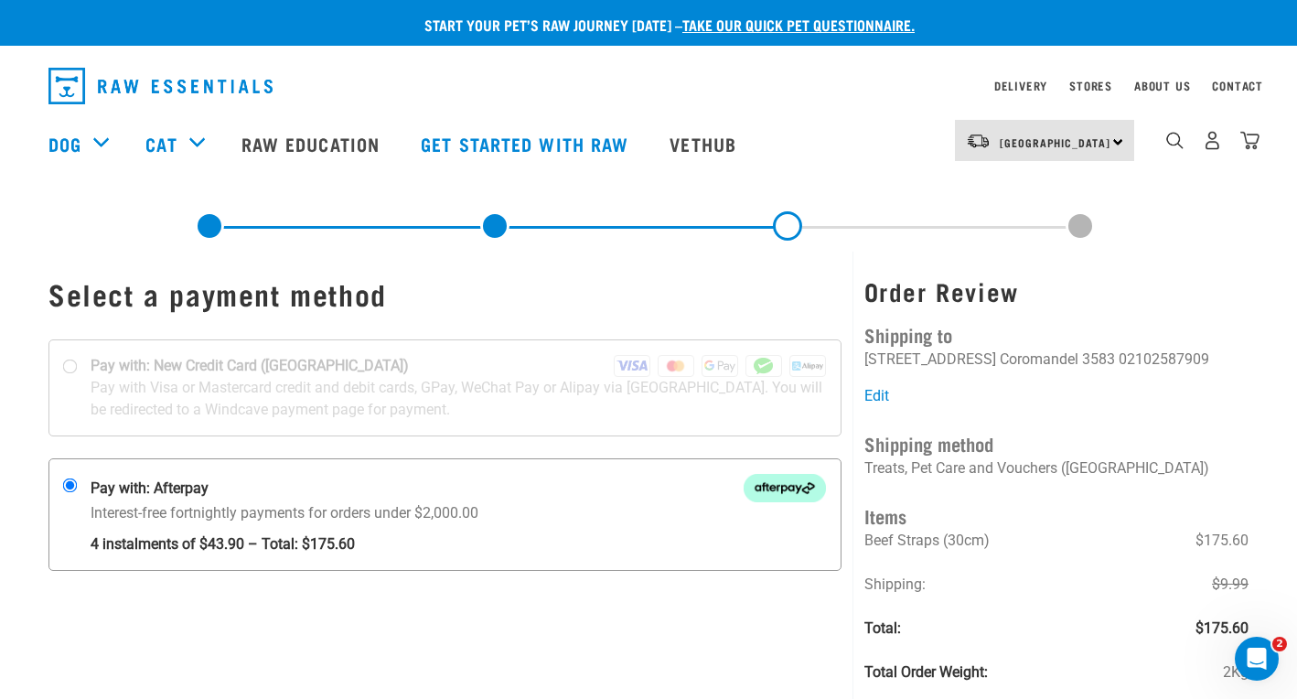
click at [784, 489] on img at bounding box center [785, 488] width 82 height 28
click at [78, 489] on input "Pay with: Afterpay Interest-free fortnightly payments for orders under $2,000.00" at bounding box center [70, 485] width 15 height 15
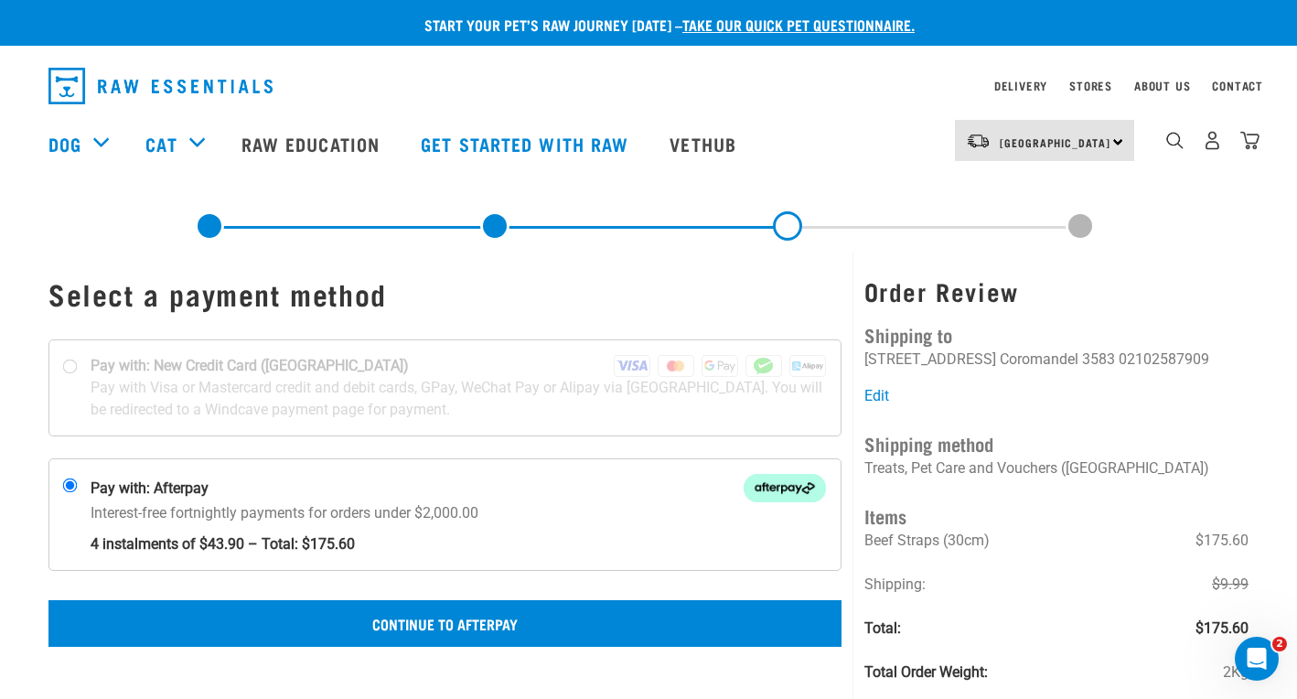
click at [444, 625] on button "Continue to Afterpay" at bounding box center [444, 623] width 793 height 46
click at [561, 618] on button "Confirm Payment" at bounding box center [444, 623] width 793 height 46
click at [478, 620] on button "Confirm Payment" at bounding box center [444, 623] width 793 height 46
click at [633, 622] on button "Confirm Payment" at bounding box center [444, 623] width 793 height 46
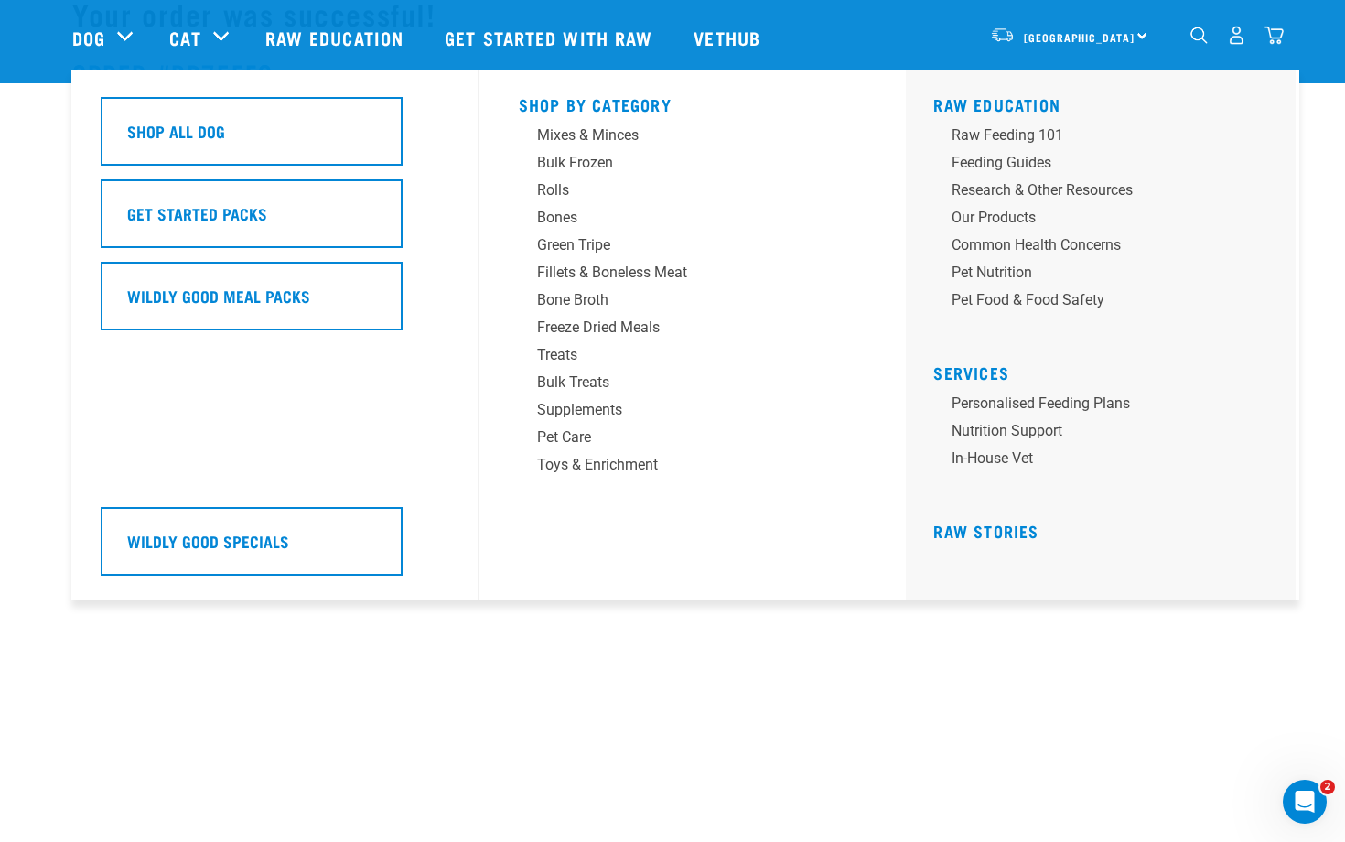
scroll to position [77, 0]
